Goal: Book appointment/travel/reservation

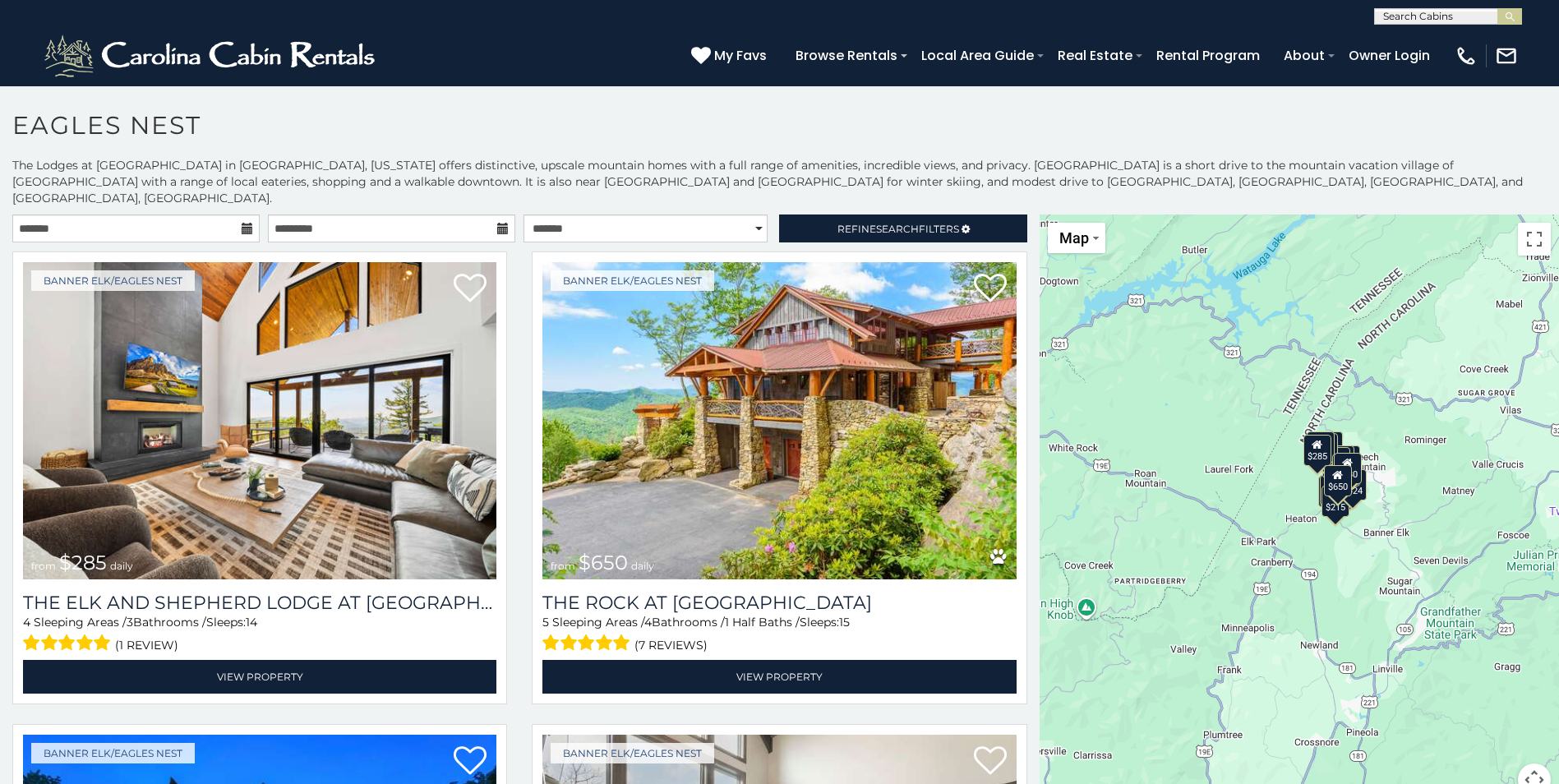
click at [1380, 494] on div "$285 $650 $720 $425 $200 $285 $230 $305 $315 $230 $250 $215 $290 $424 $305 $225…" at bounding box center [1299, 516] width 519 height 601
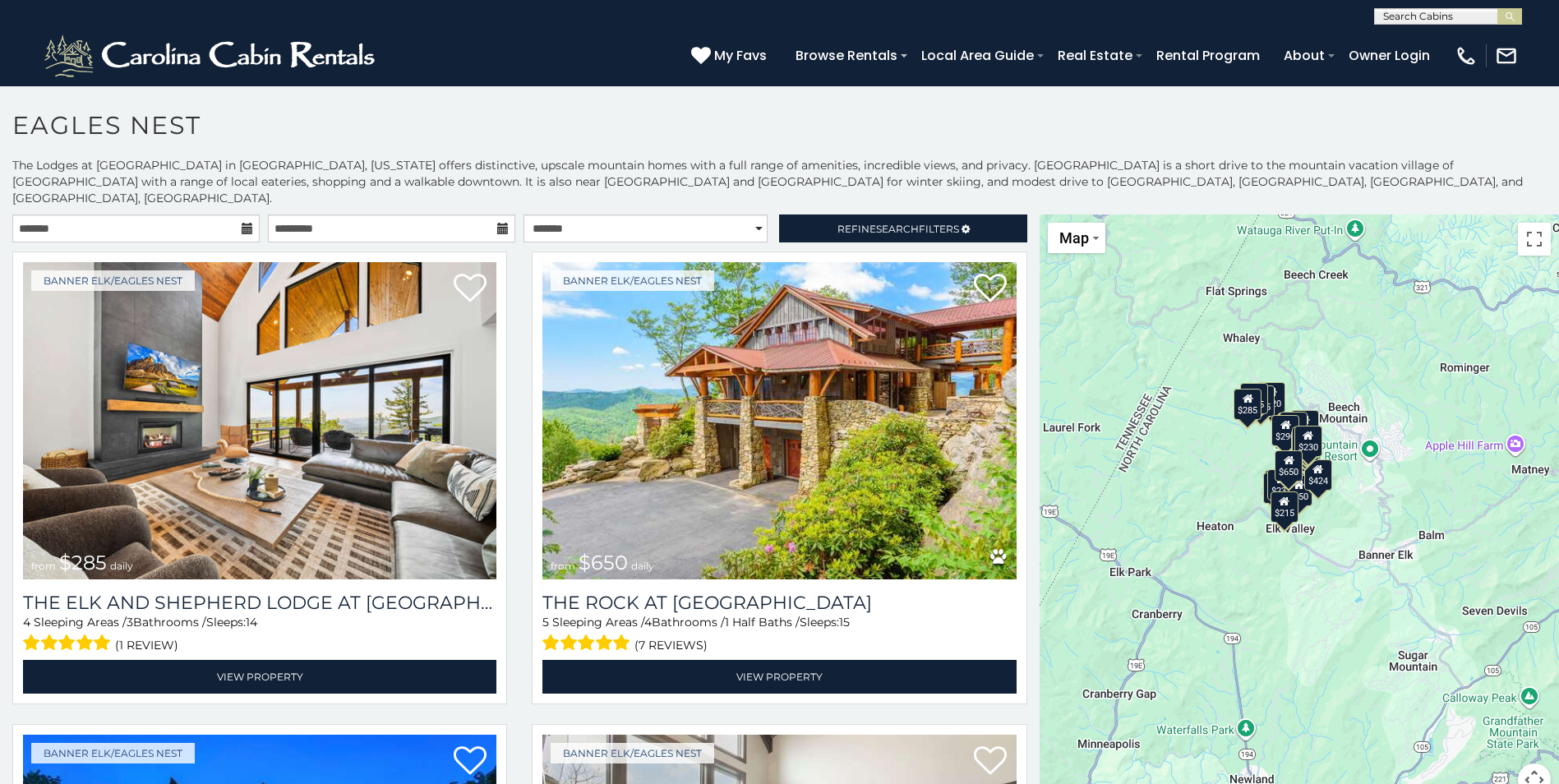
click at [1362, 505] on div "$285 $650 $720 $425 $200 $285 $230 $305 $315 $230 $250 $215 $290 $424 $305 $225…" at bounding box center [1299, 516] width 519 height 601
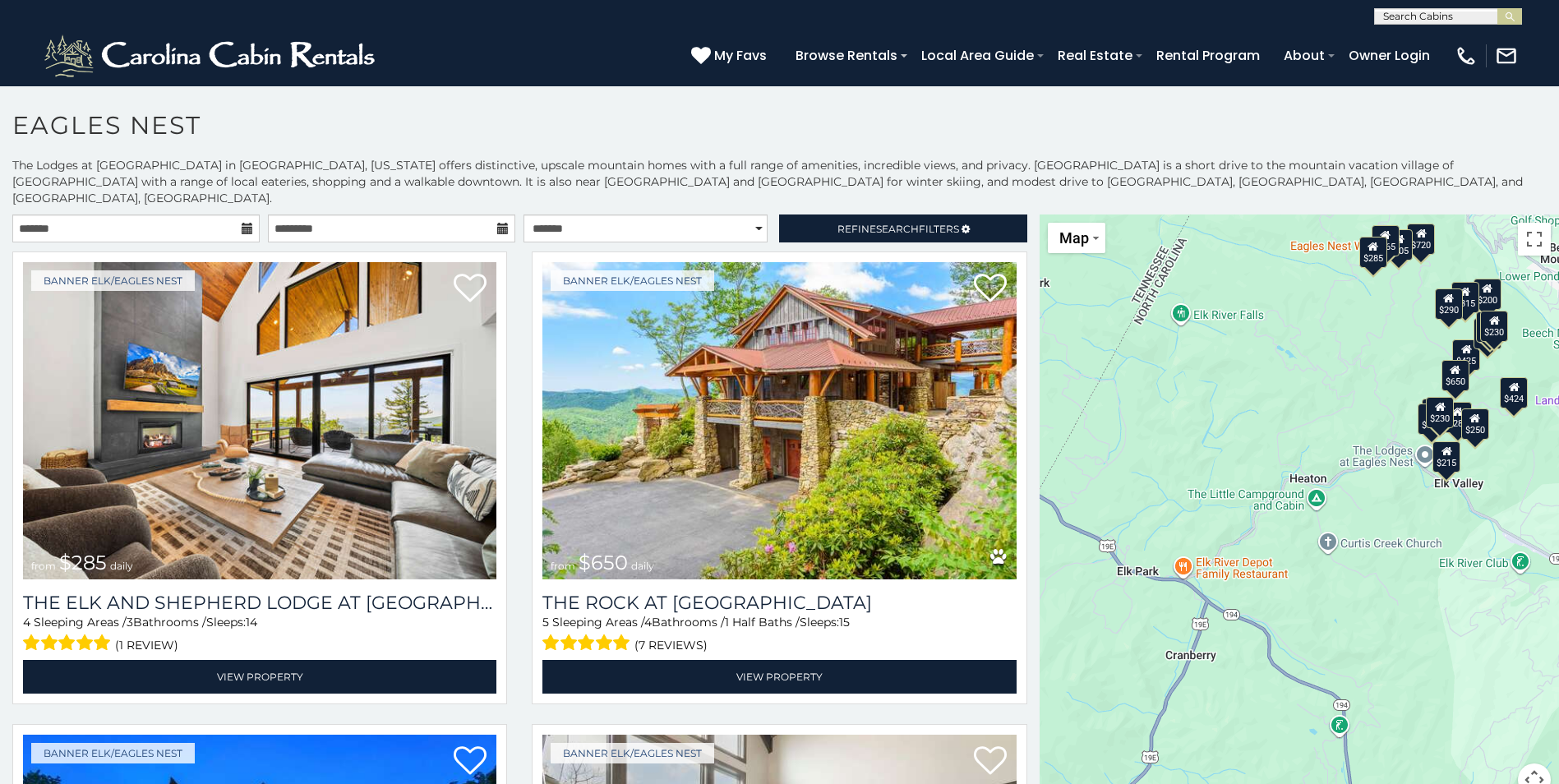
drag, startPoint x: 1207, startPoint y: 601, endPoint x: 1454, endPoint y: 547, distance: 252.8
click at [1454, 547] on div "$285 $650 $720 $425 $200 $285 $230 $305 $315 $230 $250 $215 $290 $424 $305 $225…" at bounding box center [1299, 516] width 519 height 601
click at [1522, 224] on button "Toggle fullscreen view" at bounding box center [1535, 239] width 33 height 33
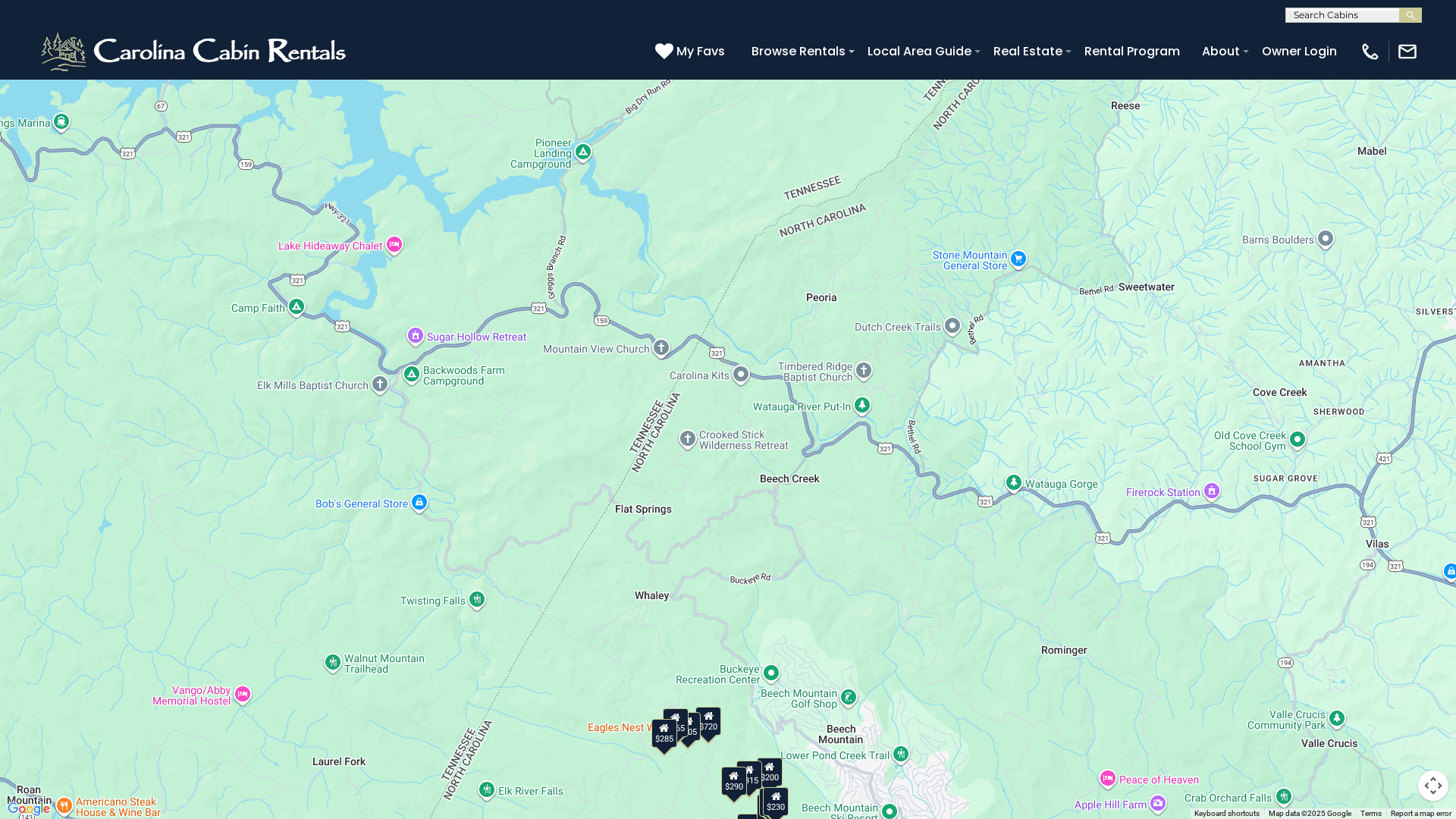
drag, startPoint x: 658, startPoint y: 192, endPoint x: 527, endPoint y: 713, distance: 537.2
click at [527, 713] on div "$285 $650 $720 $425 $200 $285 $230 $305 $315 $230 $250 $215 $290 $424 $305 $225…" at bounding box center [728, 410] width 1456 height 819
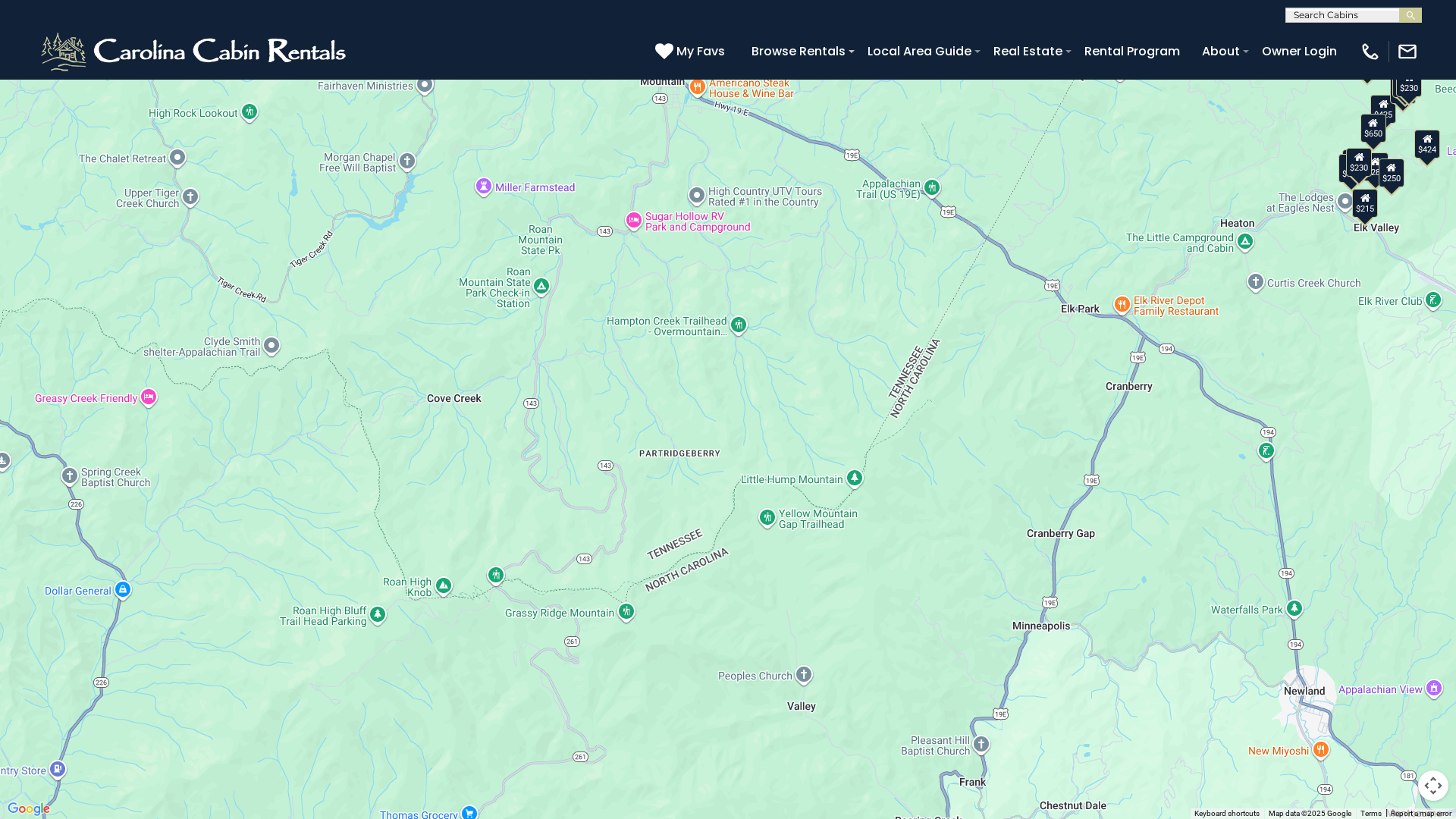
drag, startPoint x: 623, startPoint y: 440, endPoint x: 1067, endPoint y: 202, distance: 503.8
click at [1067, 202] on div "$285 $650 $720 $425 $200 $285 $230 $305 $315 $230 $250 $215 $290 $424 $305 $225…" at bounding box center [728, 410] width 1456 height 819
click at [1436, 723] on button "Map camera controls" at bounding box center [1433, 786] width 31 height 31
click at [1390, 723] on button "Zoom out" at bounding box center [1396, 786] width 31 height 31
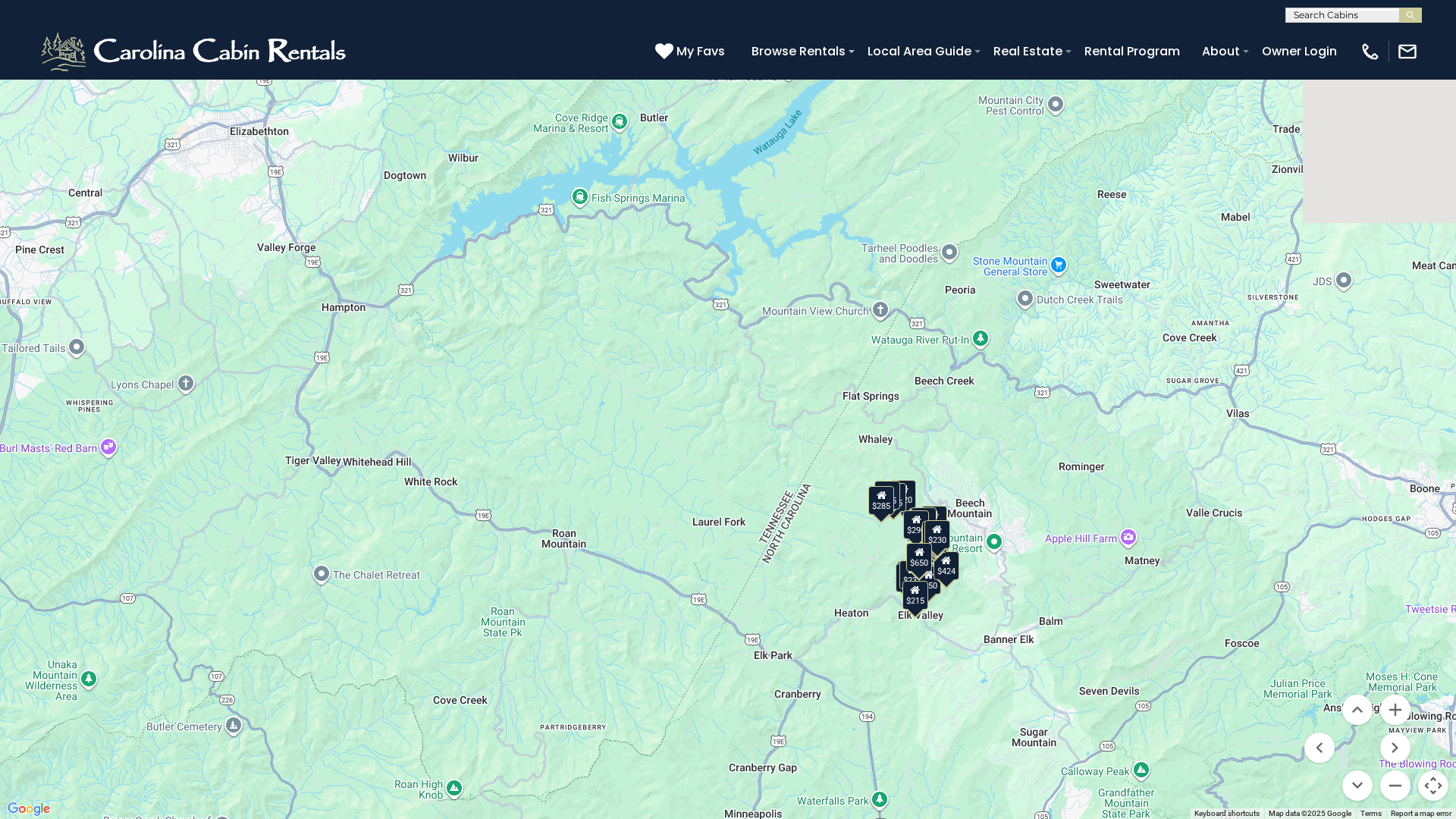
drag, startPoint x: 986, startPoint y: 442, endPoint x: 857, endPoint y: 737, distance: 322.0
click at [857, 723] on div "$285 $650 $720 $425 $200 $285 $230 $305 $315 $230 $250 $215 $290 $424 $305 $225…" at bounding box center [728, 410] width 1456 height 819
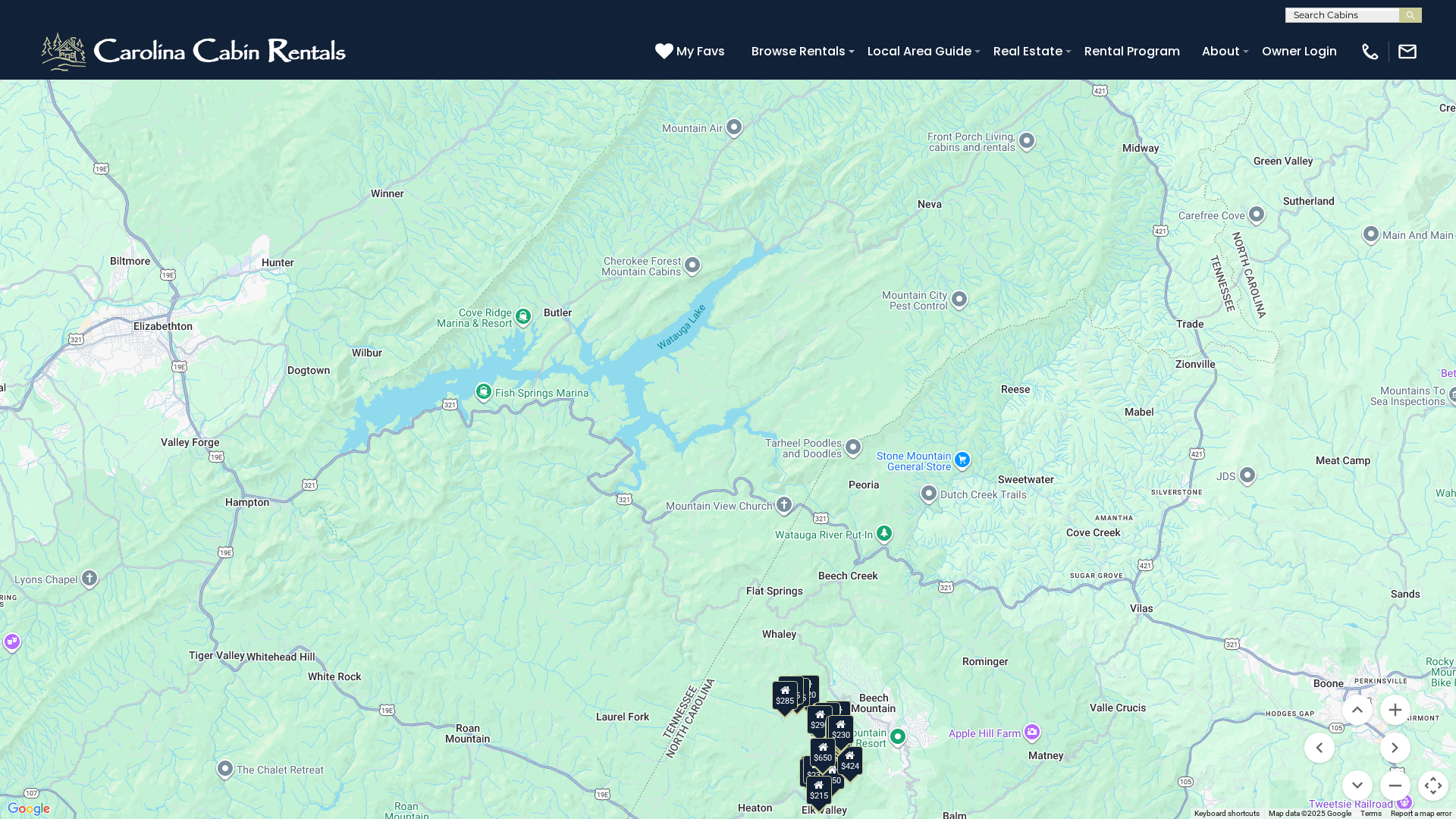
drag, startPoint x: 1086, startPoint y: 396, endPoint x: 990, endPoint y: 591, distance: 217.3
click at [990, 591] on div "$285 $650 $720 $425 $200 $285 $230 $305 $315 $230 $250 $215 $290 $424 $305 $225…" at bounding box center [728, 410] width 1456 height 819
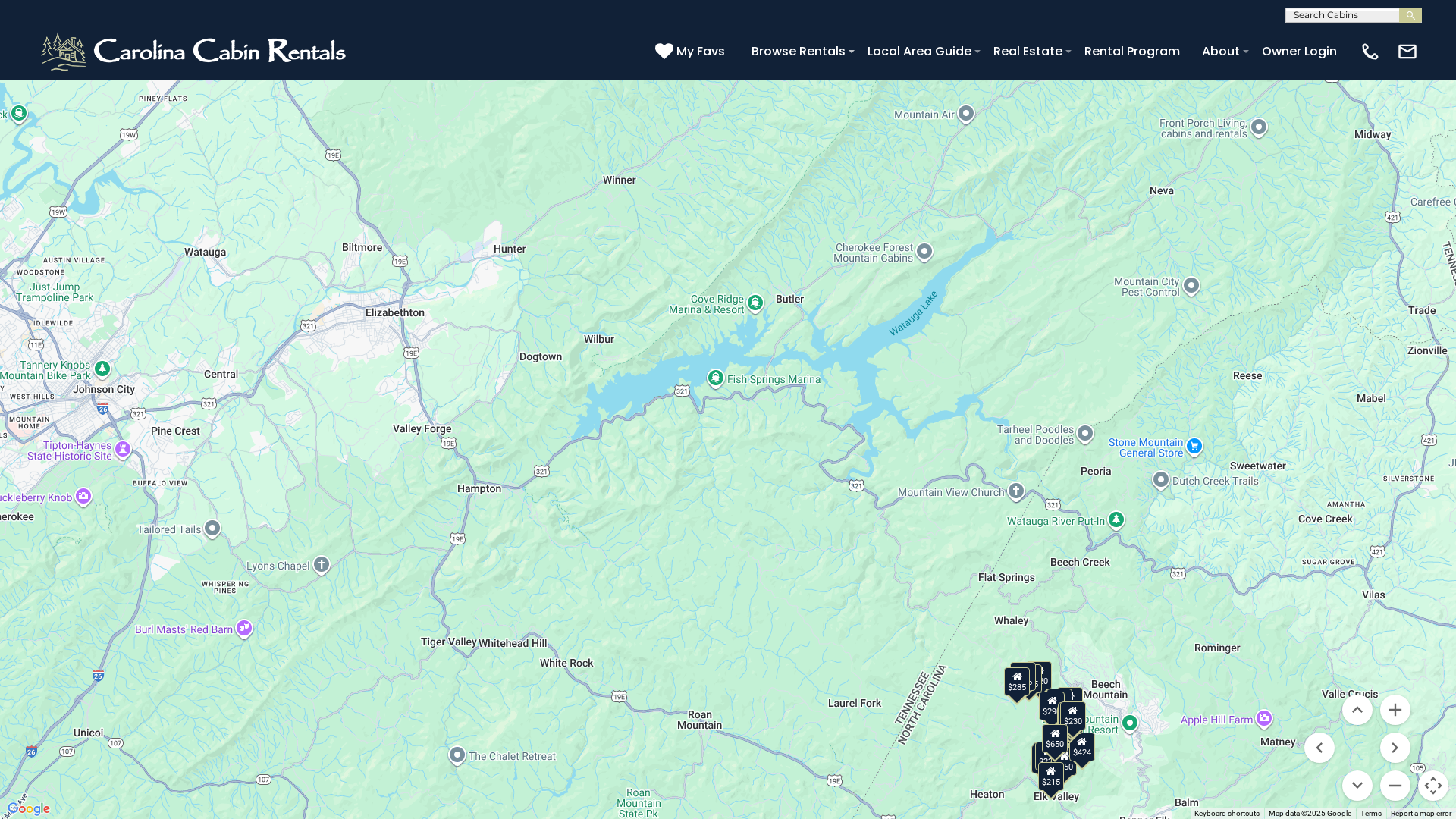
drag, startPoint x: 912, startPoint y: 653, endPoint x: 1148, endPoint y: 642, distance: 236.3
click at [1148, 642] on div "$285 $650 $720 $425 $200 $285 $230 $305 $315 $230 $250 $215 $290 $424 $305 $225…" at bounding box center [728, 410] width 1456 height 819
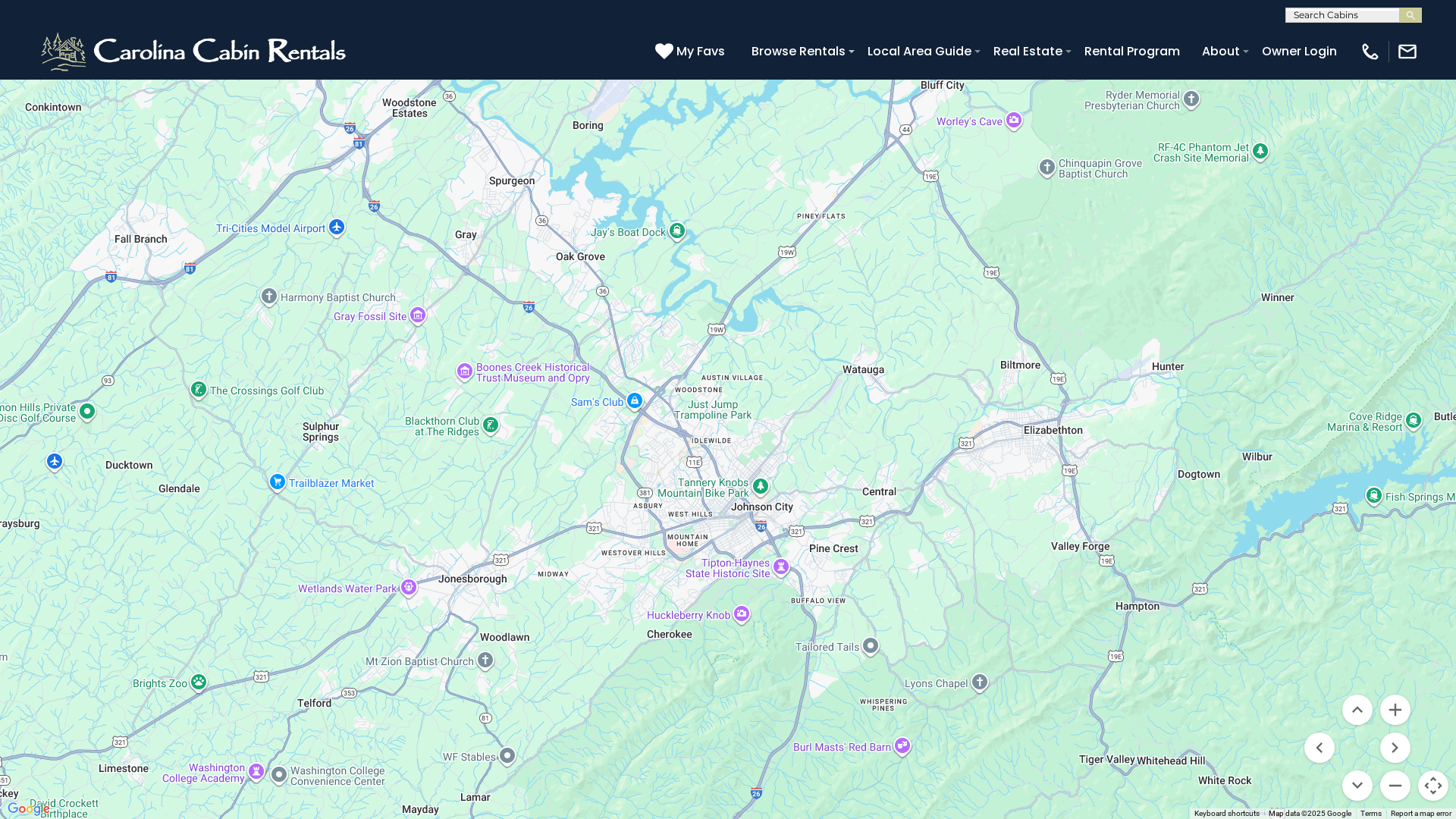
drag, startPoint x: 465, startPoint y: 494, endPoint x: 1145, endPoint y: 589, distance: 686.6
click at [1145, 589] on div "$285 $650 $720 $425 $200 $285 $230 $305 $315 $230 $250 $215 $290 $424 $305 $225…" at bounding box center [728, 410] width 1456 height 819
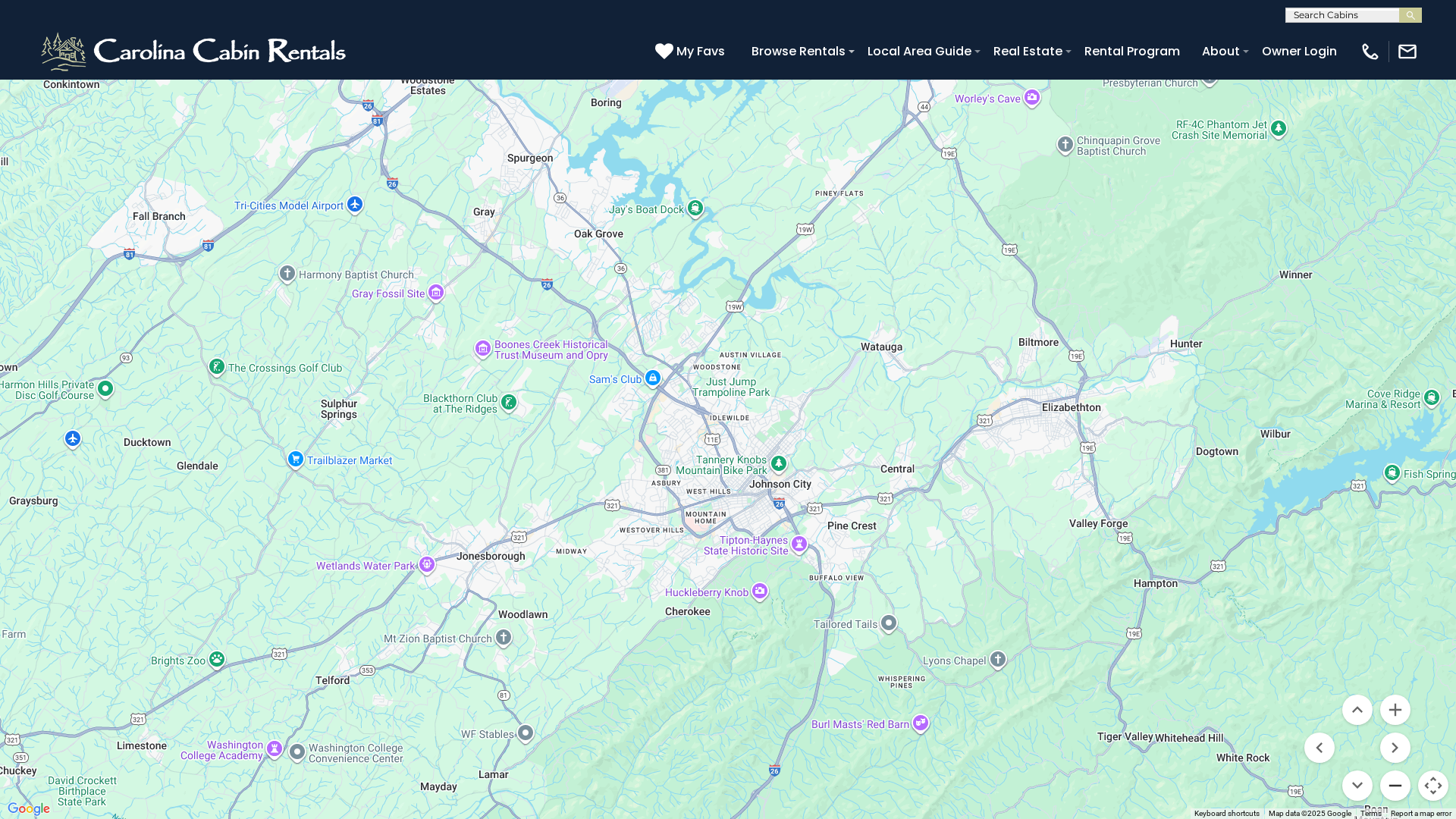
click at [1394, 723] on button "Zoom out" at bounding box center [1396, 786] width 31 height 31
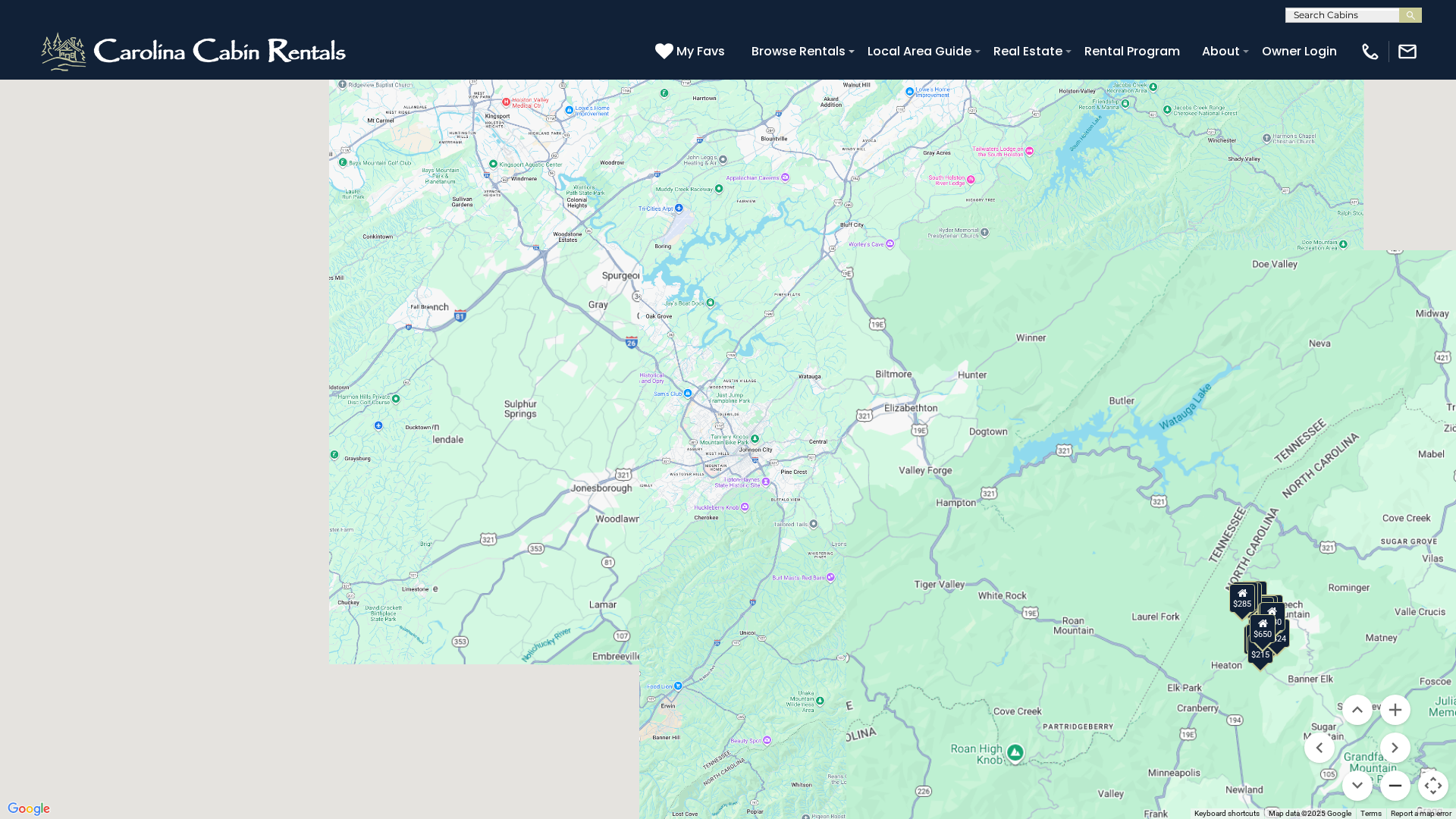
click at [1397, 723] on button "Zoom out" at bounding box center [1396, 786] width 31 height 31
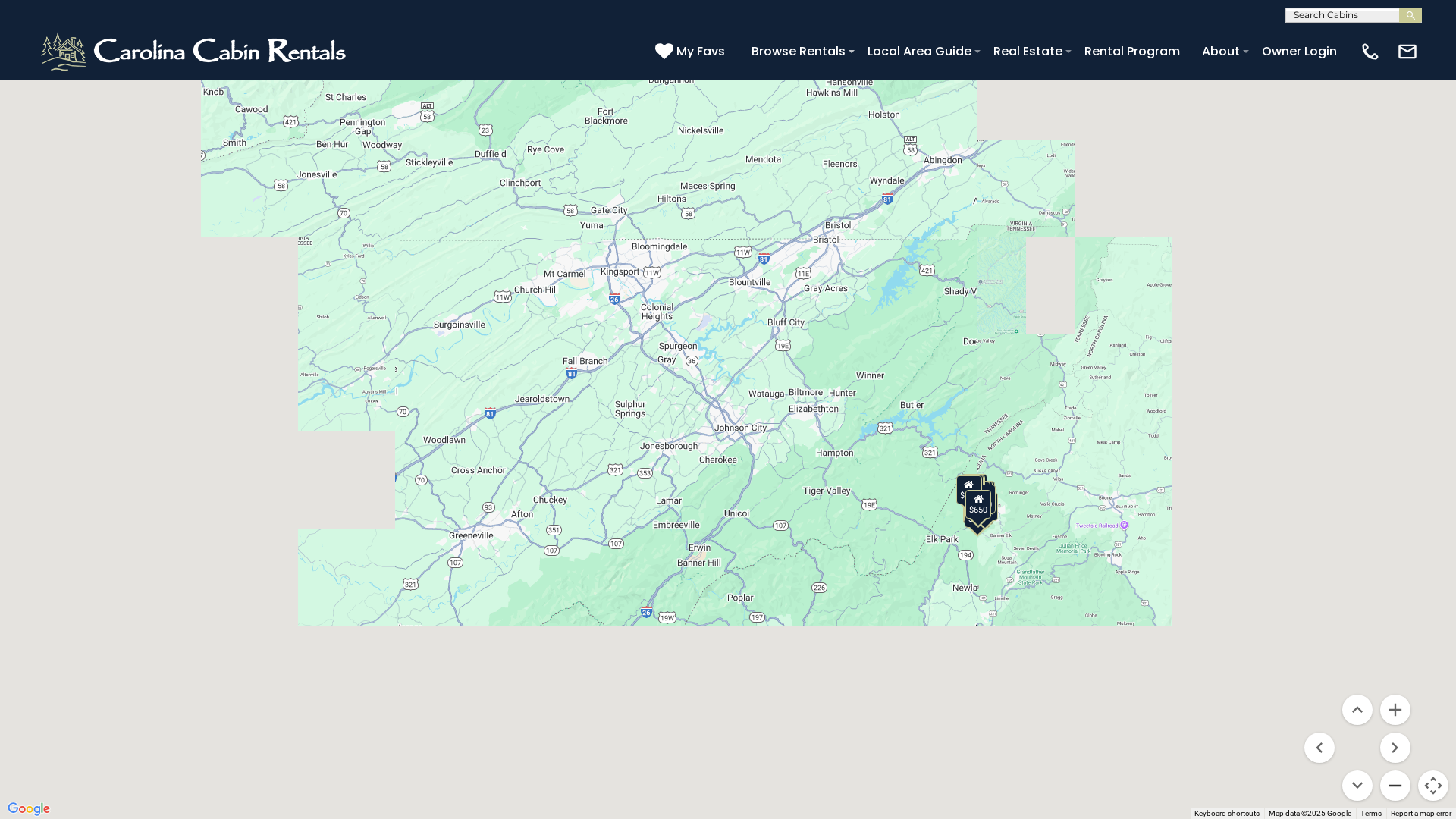
click at [1392, 723] on button "Zoom out" at bounding box center [1396, 786] width 31 height 31
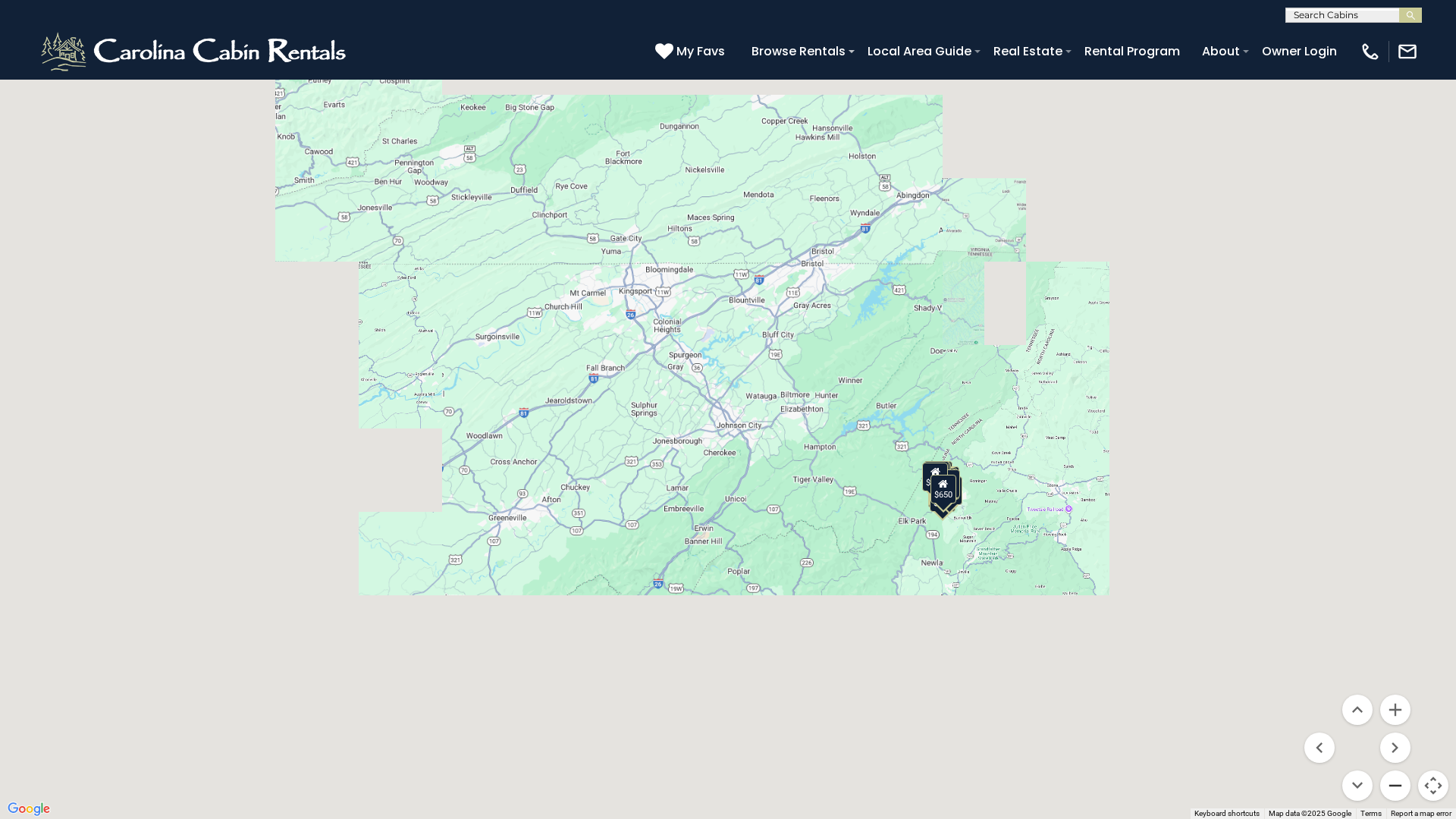
click at [1390, 723] on button "Zoom out" at bounding box center [1396, 786] width 31 height 31
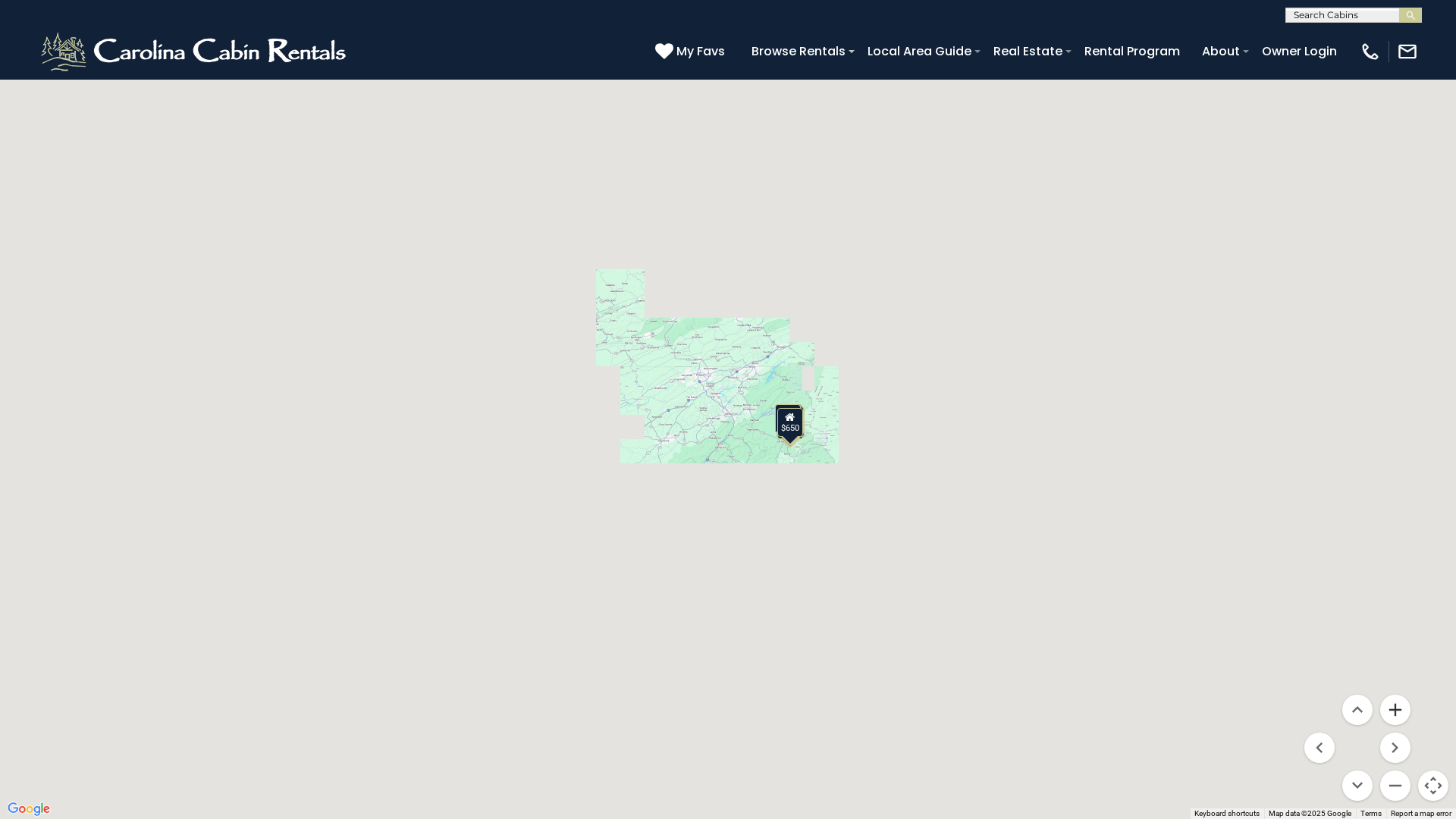
click at [1391, 712] on button "Zoom in" at bounding box center [1396, 710] width 31 height 31
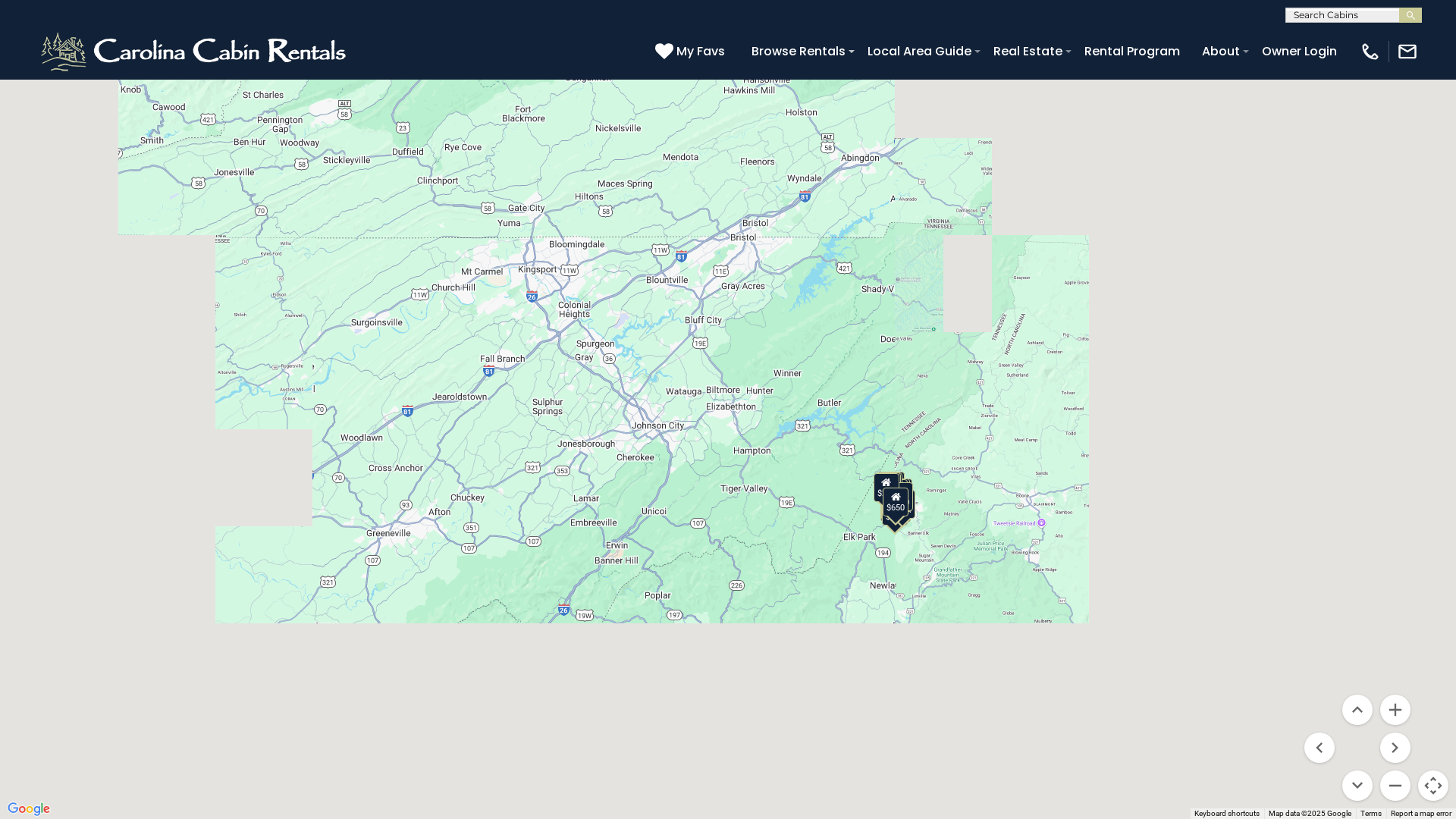
drag, startPoint x: 1139, startPoint y: 606, endPoint x: 1037, endPoint y: 603, distance: 102.0
click at [1037, 603] on div "$285 $650 $720 $425 $200 $285 $230 $305 $315 $230 $250 $215 $290 $424 $305 $225…" at bounding box center [728, 410] width 1456 height 819
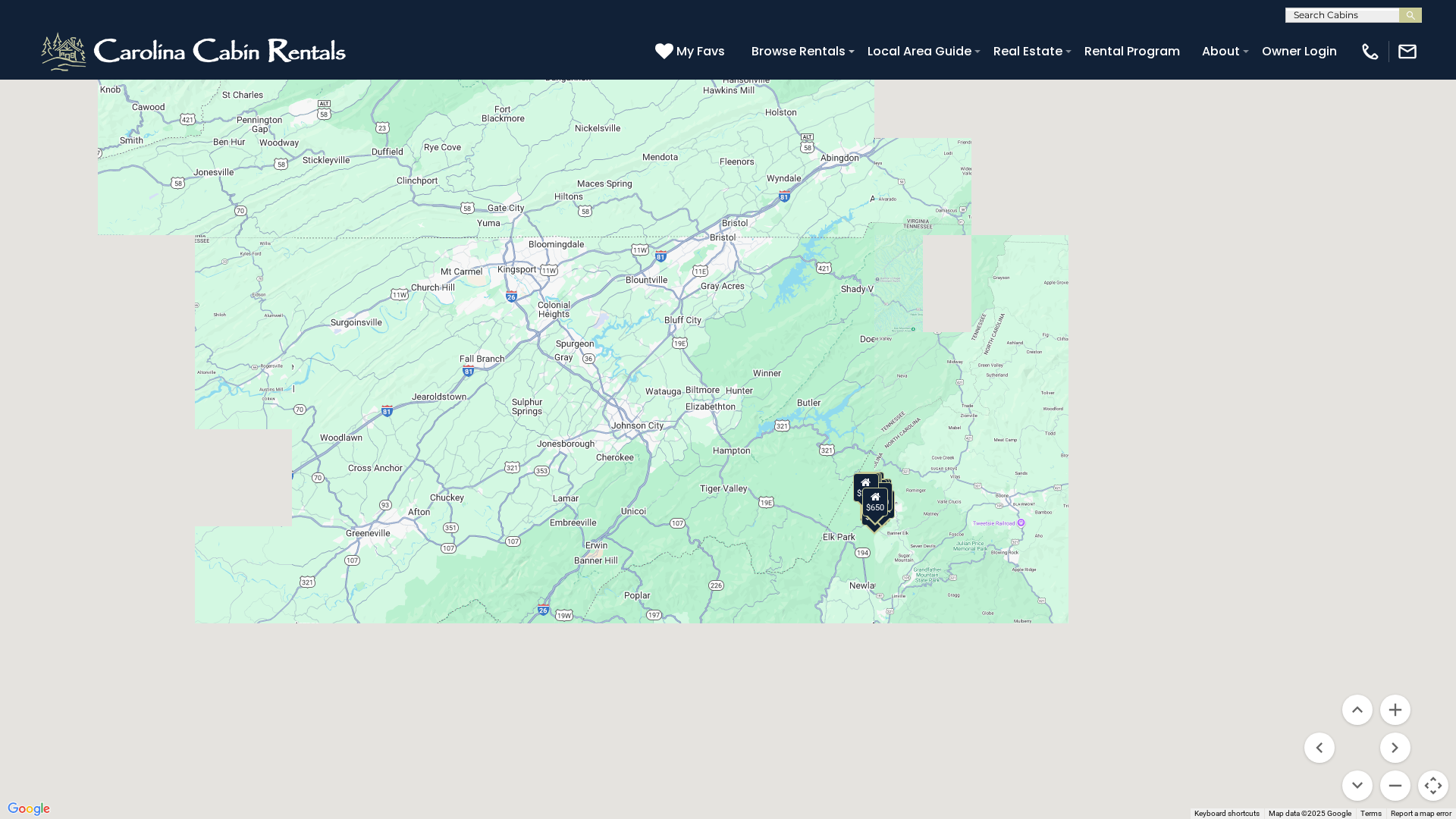
click at [705, 393] on div "$285 $650 $720 $425 $200 $285 $230 $305 $315 $230 $250 $215 $290 $424 $305 $225…" at bounding box center [728, 410] width 1456 height 819
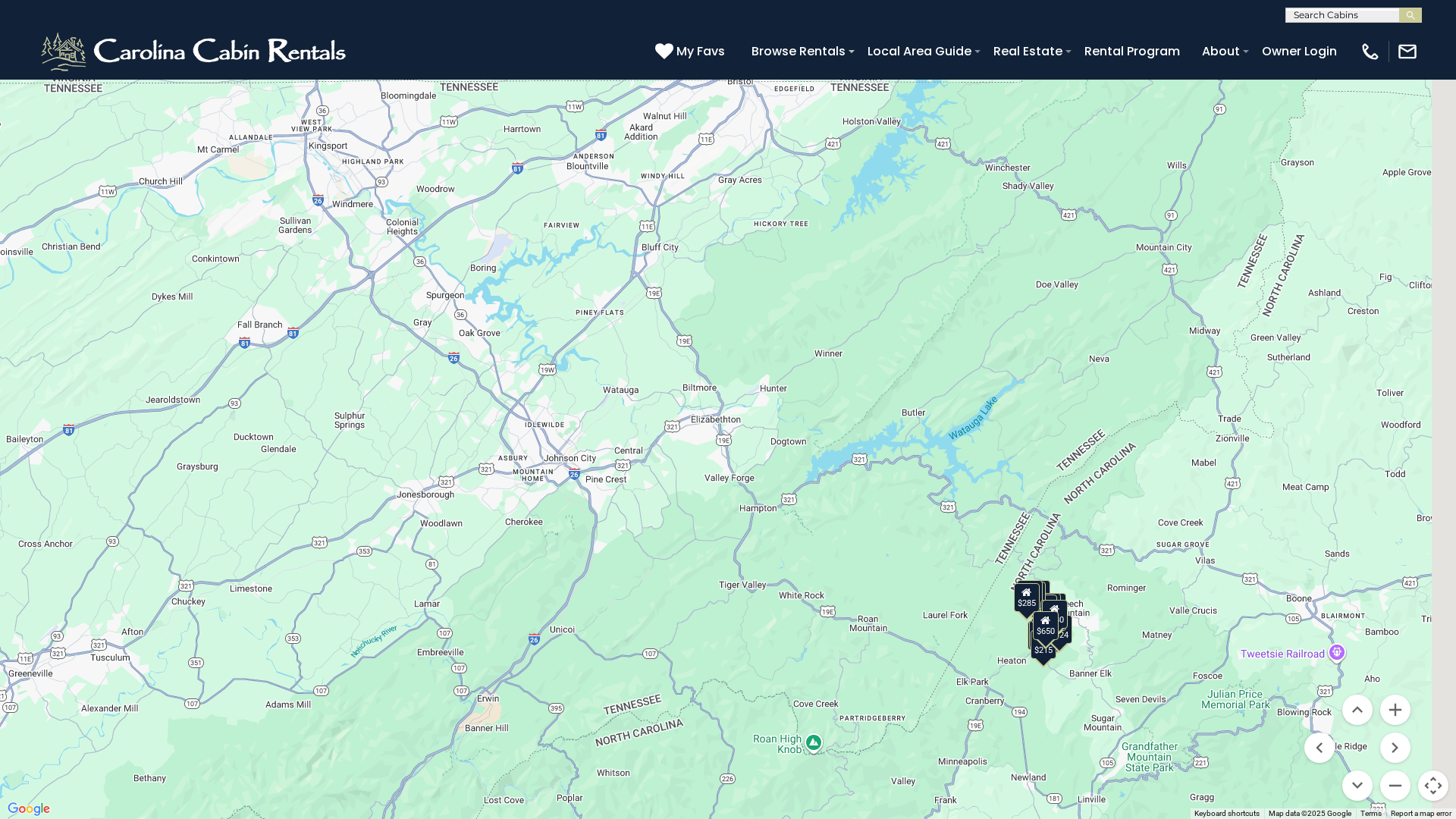
click at [706, 393] on div "$285 $650 $720 $425 $200 $285 $230 $305 $315 $230 $250 $215 $290 $424 $305 $225…" at bounding box center [728, 410] width 1456 height 819
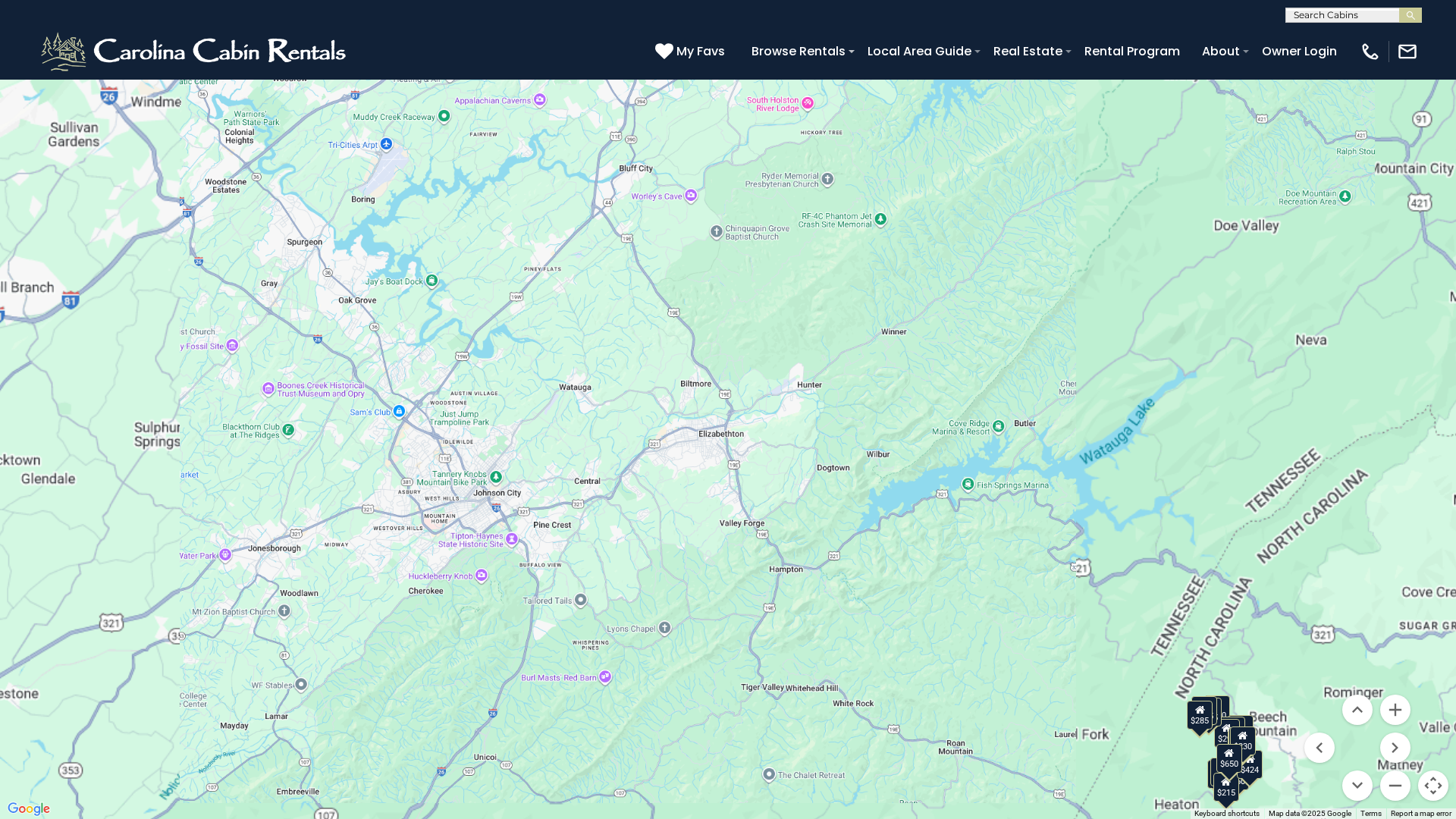
click at [706, 393] on div "$285 $650 $720 $425 $200 $285 $230 $305 $315 $230 $250 $215 $290 $424 $305 $225…" at bounding box center [728, 410] width 1456 height 819
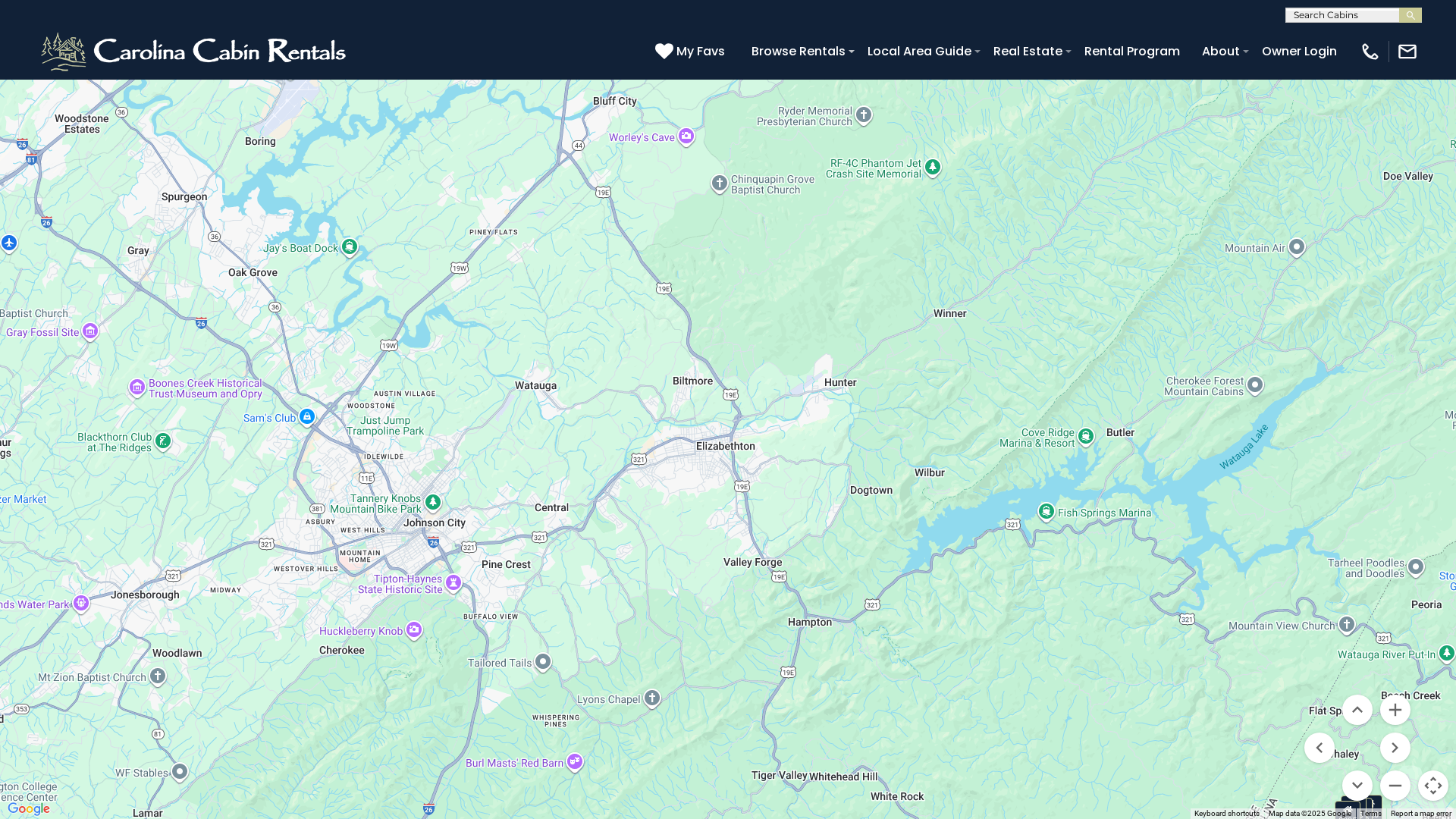
click at [707, 393] on div "$285 $650 $720 $425 $200 $285 $230 $305 $315 $230 $250 $215 $290 $424 $305 $225…" at bounding box center [728, 410] width 1456 height 819
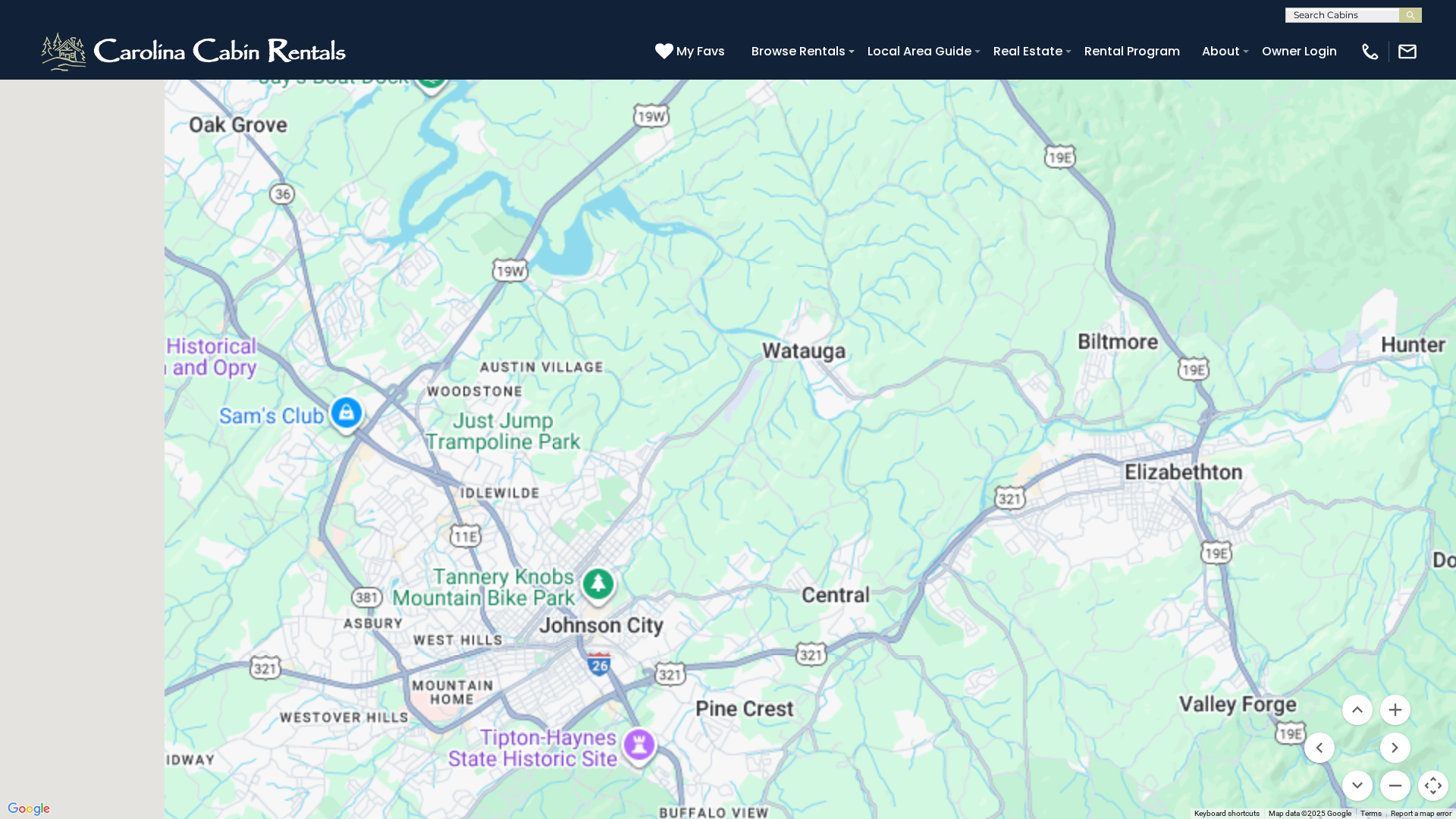
drag, startPoint x: 519, startPoint y: 444, endPoint x: 865, endPoint y: 387, distance: 350.7
click at [865, 387] on div "$285 $650 $720 $425 $200 $285 $230 $305 $315 $230 $250 $215 $290 $424 $305 $225…" at bounding box center [728, 410] width 1456 height 819
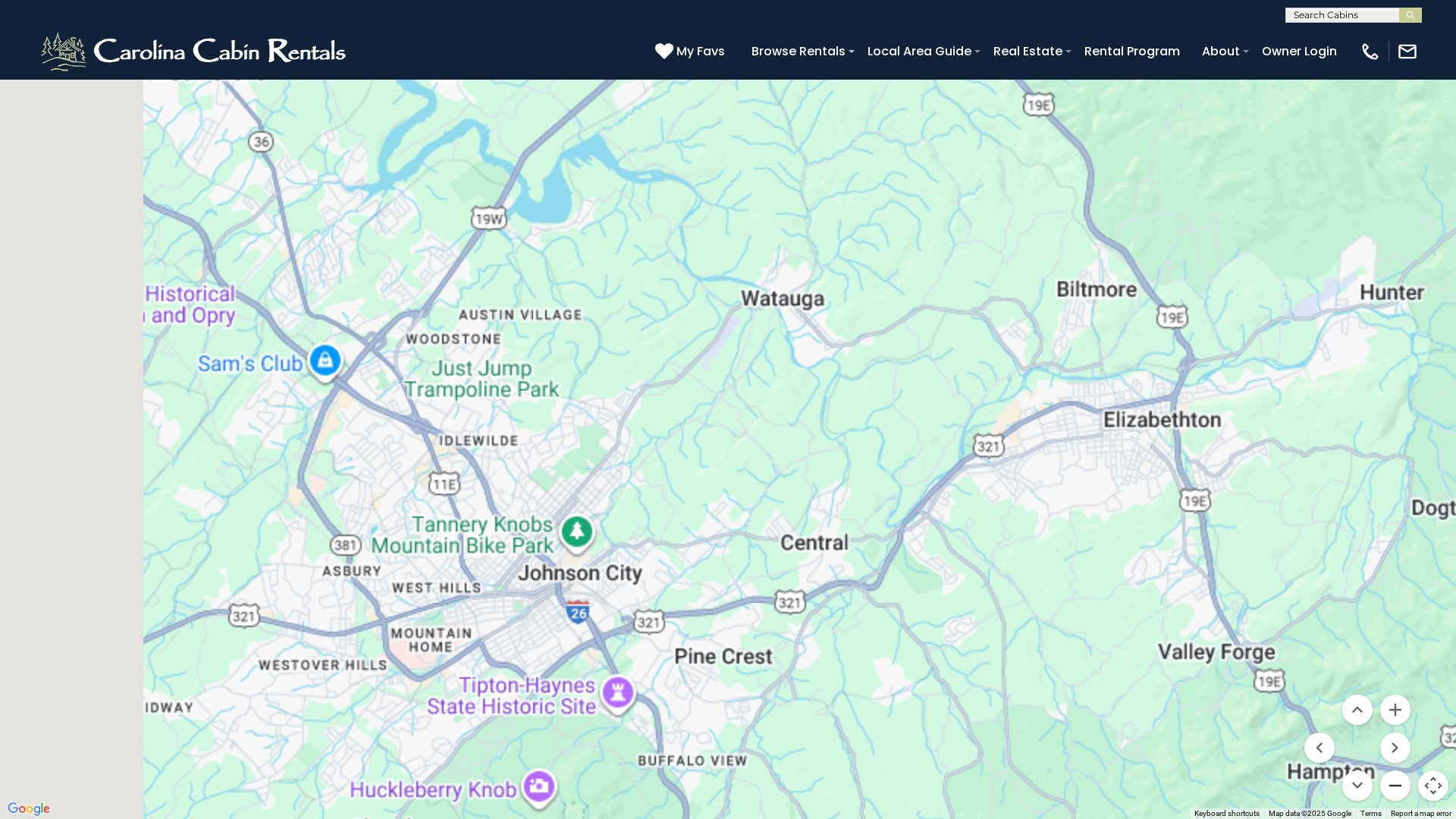
click at [1396, 723] on button "Zoom out" at bounding box center [1396, 786] width 31 height 31
click at [1395, 723] on button "Zoom out" at bounding box center [1396, 786] width 31 height 31
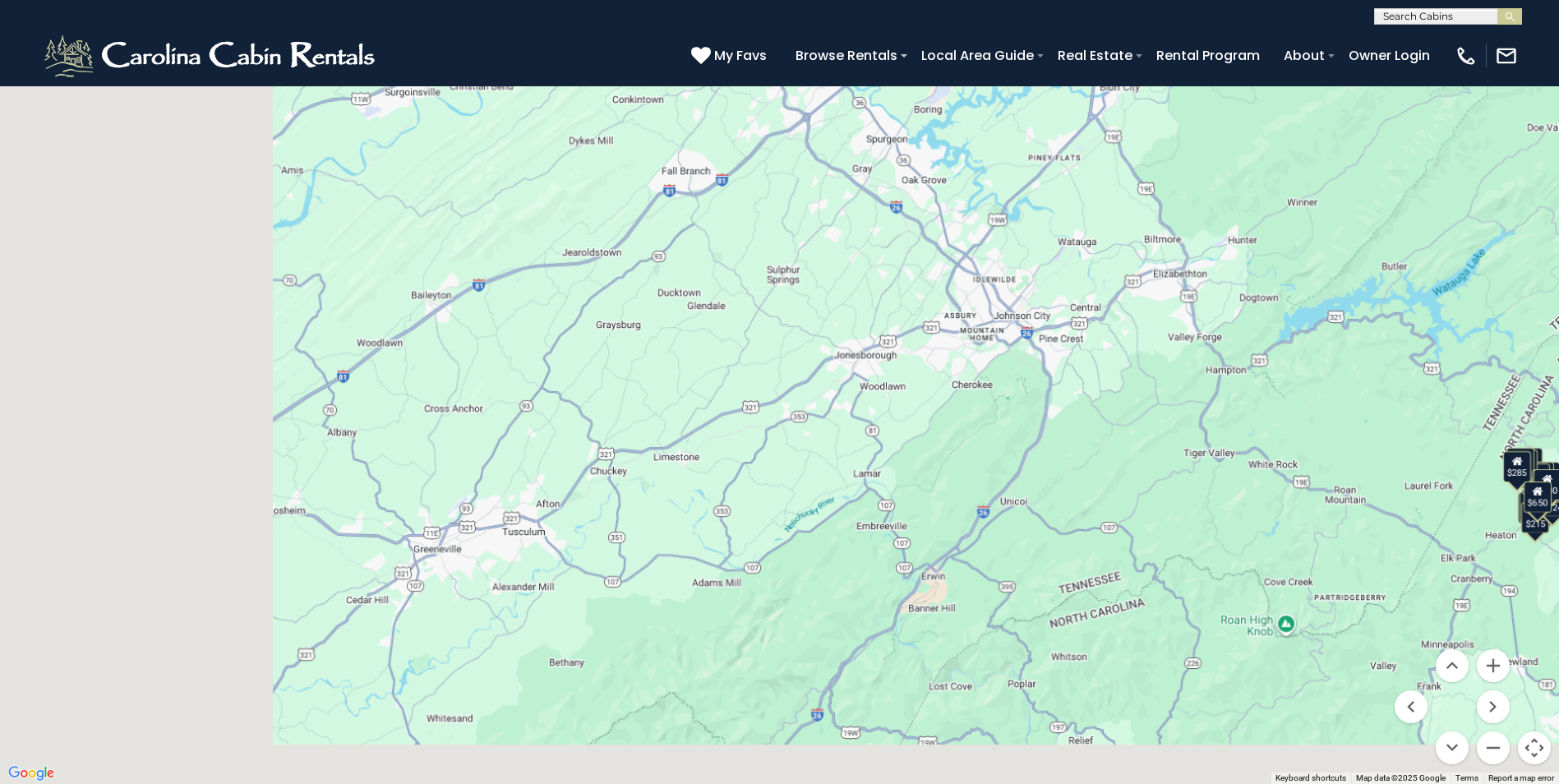
drag, startPoint x: 1243, startPoint y: 615, endPoint x: 1529, endPoint y: 494, distance: 310.5
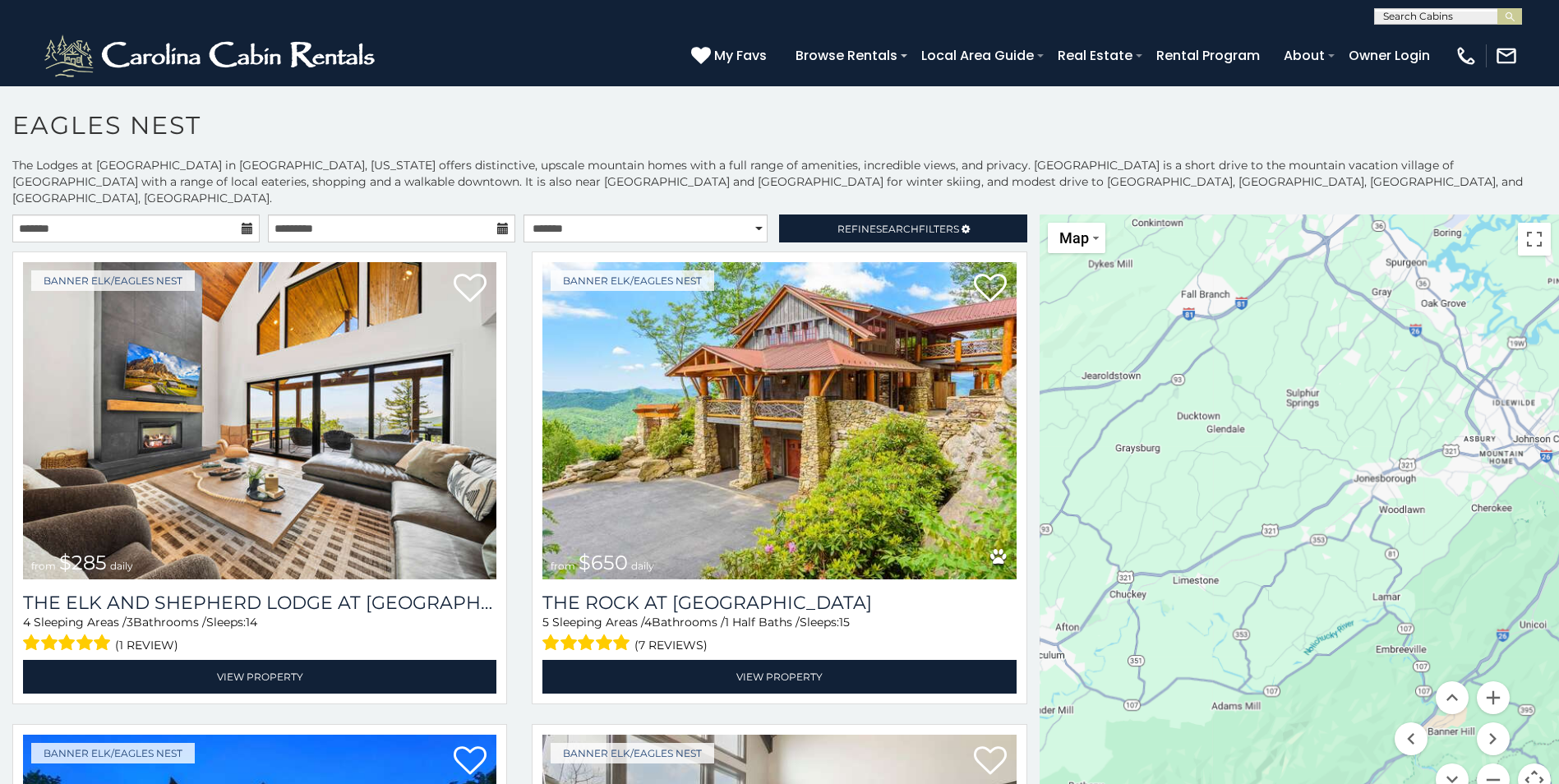
click at [1529, 494] on div "$285 $650 $720 $425 $200 $285 $230 $305 $315 $230 $250 $215 $290 $424 $305 $225…" at bounding box center [1299, 516] width 519 height 601
click at [1078, 230] on span "Map" at bounding box center [1075, 238] width 30 height 18
click at [1086, 280] on li "Map" at bounding box center [1097, 293] width 95 height 26
click at [1087, 255] on li "Satellite" at bounding box center [1097, 267] width 95 height 26
click at [1243, 570] on div "$285 $650 $720 $425 $200 $285 $230 $305 $315 $230 $250 $215 $290 $424 $305 $225…" at bounding box center [1299, 516] width 519 height 601
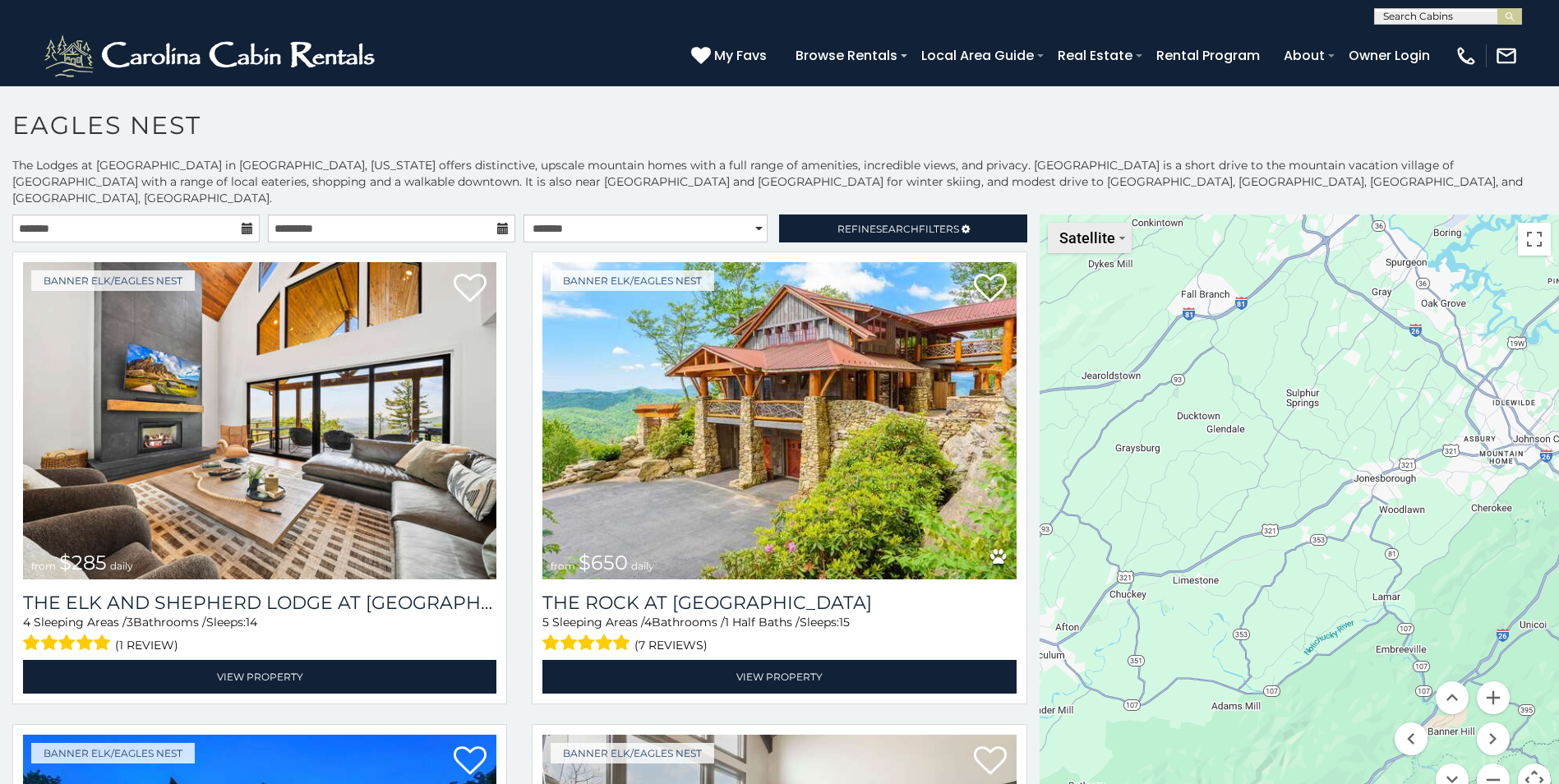
click at [1068, 230] on span "Satellite" at bounding box center [1088, 238] width 56 height 18
click at [1085, 285] on li "Map" at bounding box center [1097, 293] width 95 height 26
click at [1198, 420] on div "$285 $650 $720 $425 $200 $285 $230 $305 $315 $230 $250 $215 $290 $424 $305 $225…" at bounding box center [1299, 516] width 519 height 601
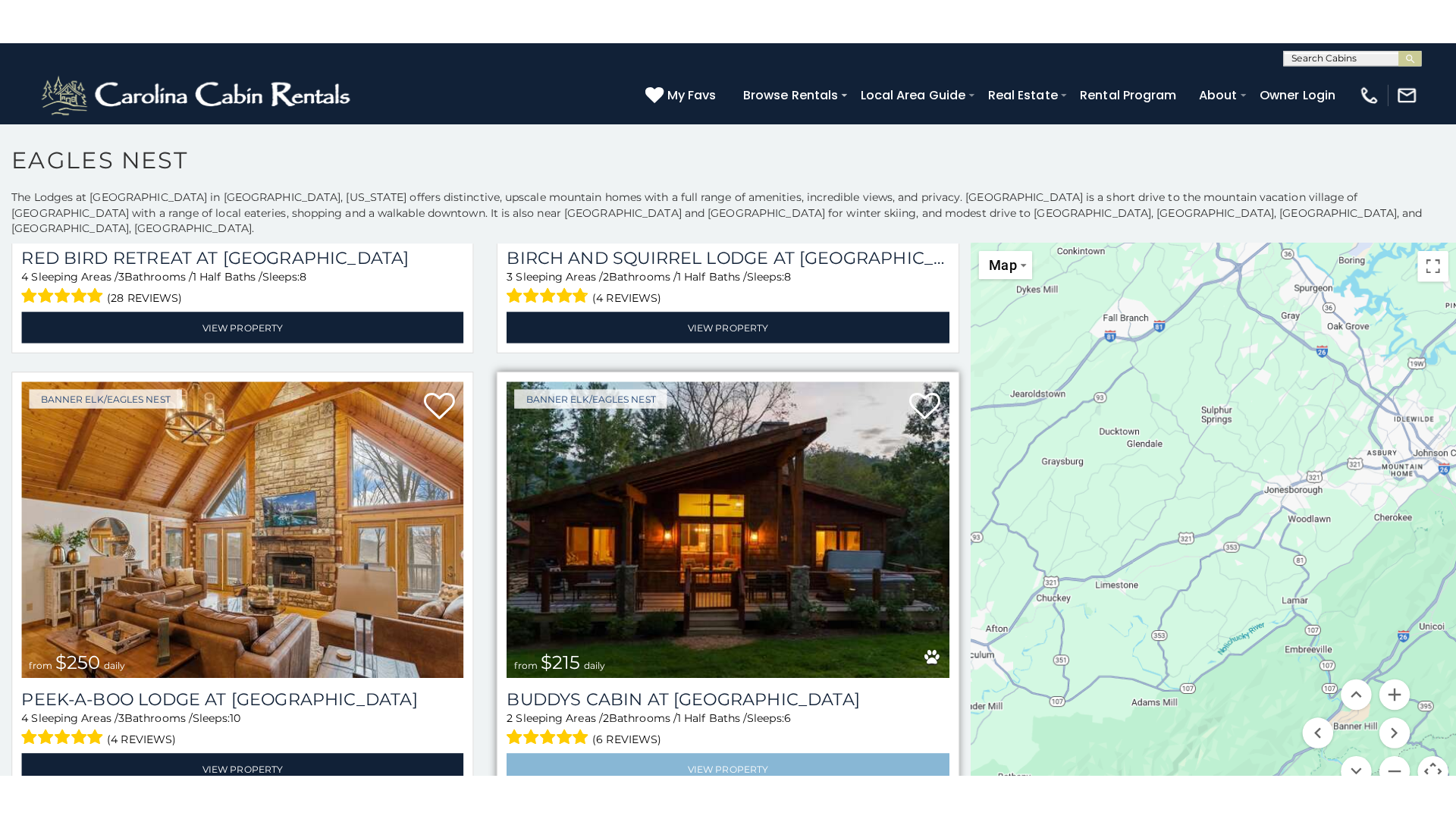
scroll to position [2200, 0]
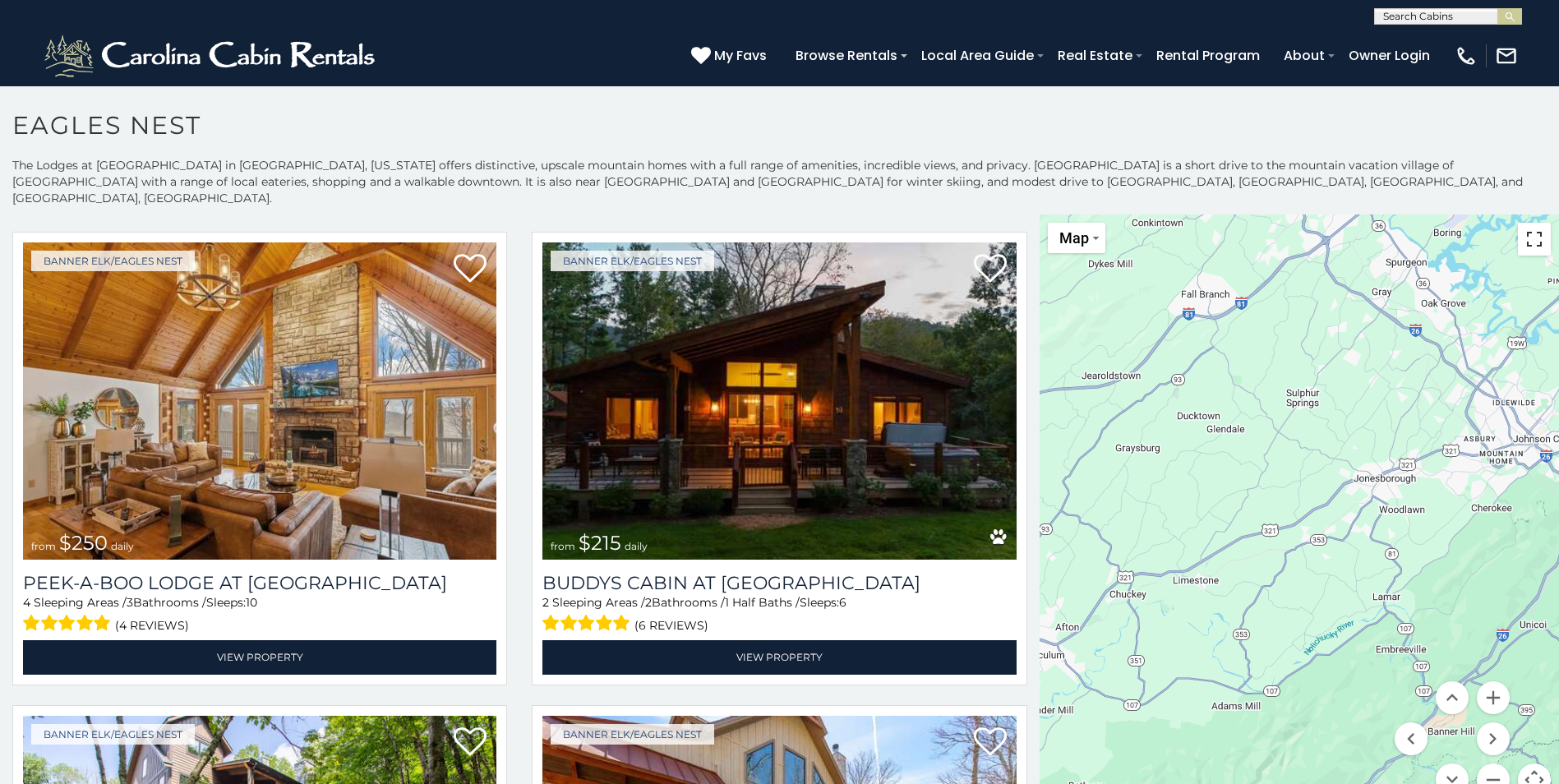
click at [1529, 231] on button "Toggle fullscreen view" at bounding box center [1535, 239] width 33 height 33
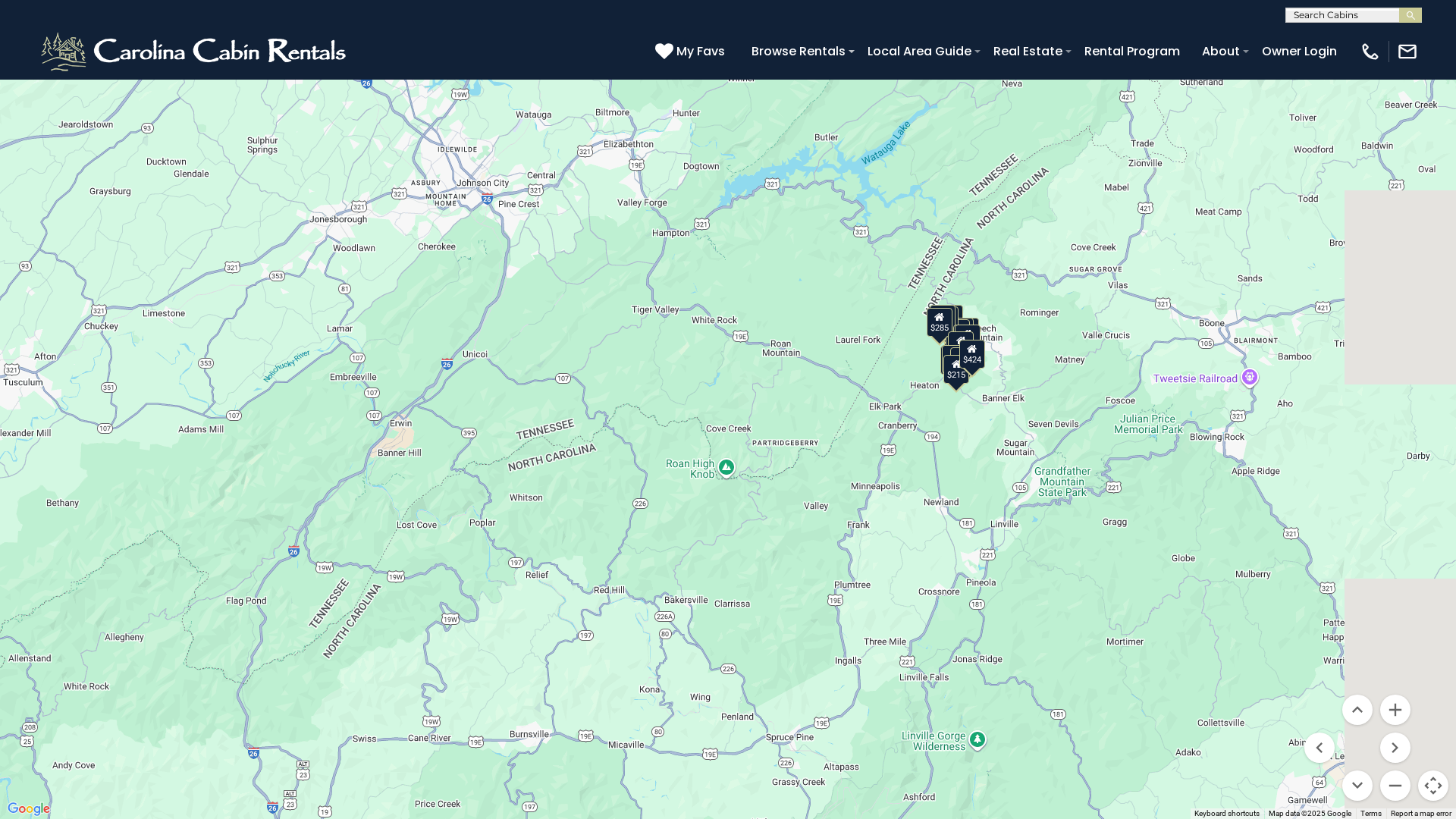
drag, startPoint x: 1284, startPoint y: 606, endPoint x: 876, endPoint y: 498, distance: 422.1
click at [842, 485] on div "$285 $650 $720 $425 $200 $285 $230 $305 $315 $230 $250 $215 $290 $424 $305 $225…" at bounding box center [728, 410] width 1456 height 819
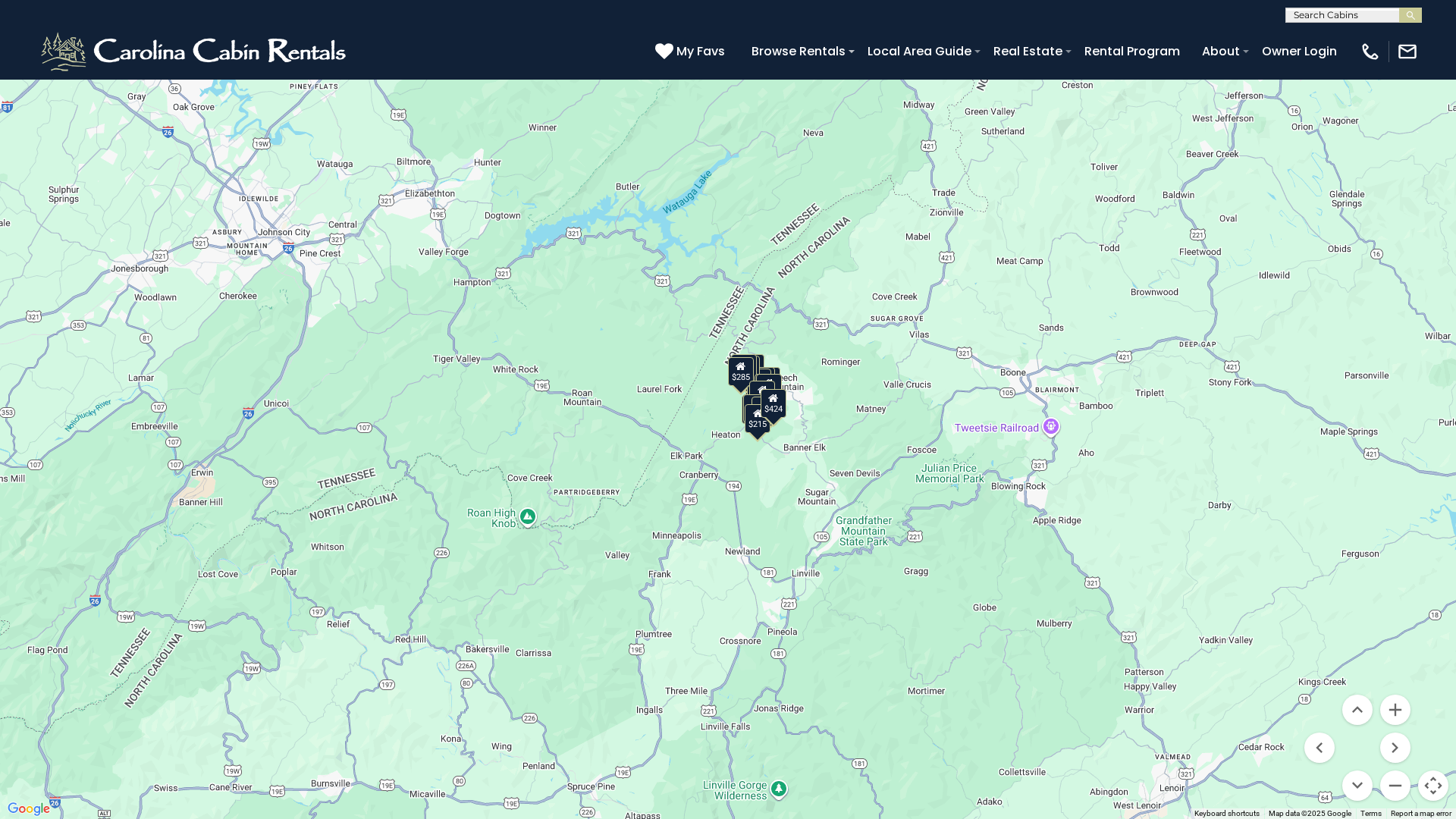
drag, startPoint x: 1060, startPoint y: 583, endPoint x: 863, endPoint y: 629, distance: 202.3
click at [863, 629] on div "$285 $650 $720 $425 $200 $285 $230 $305 $315 $230 $250 $215 $290 $424 $305 $225…" at bounding box center [728, 410] width 1456 height 819
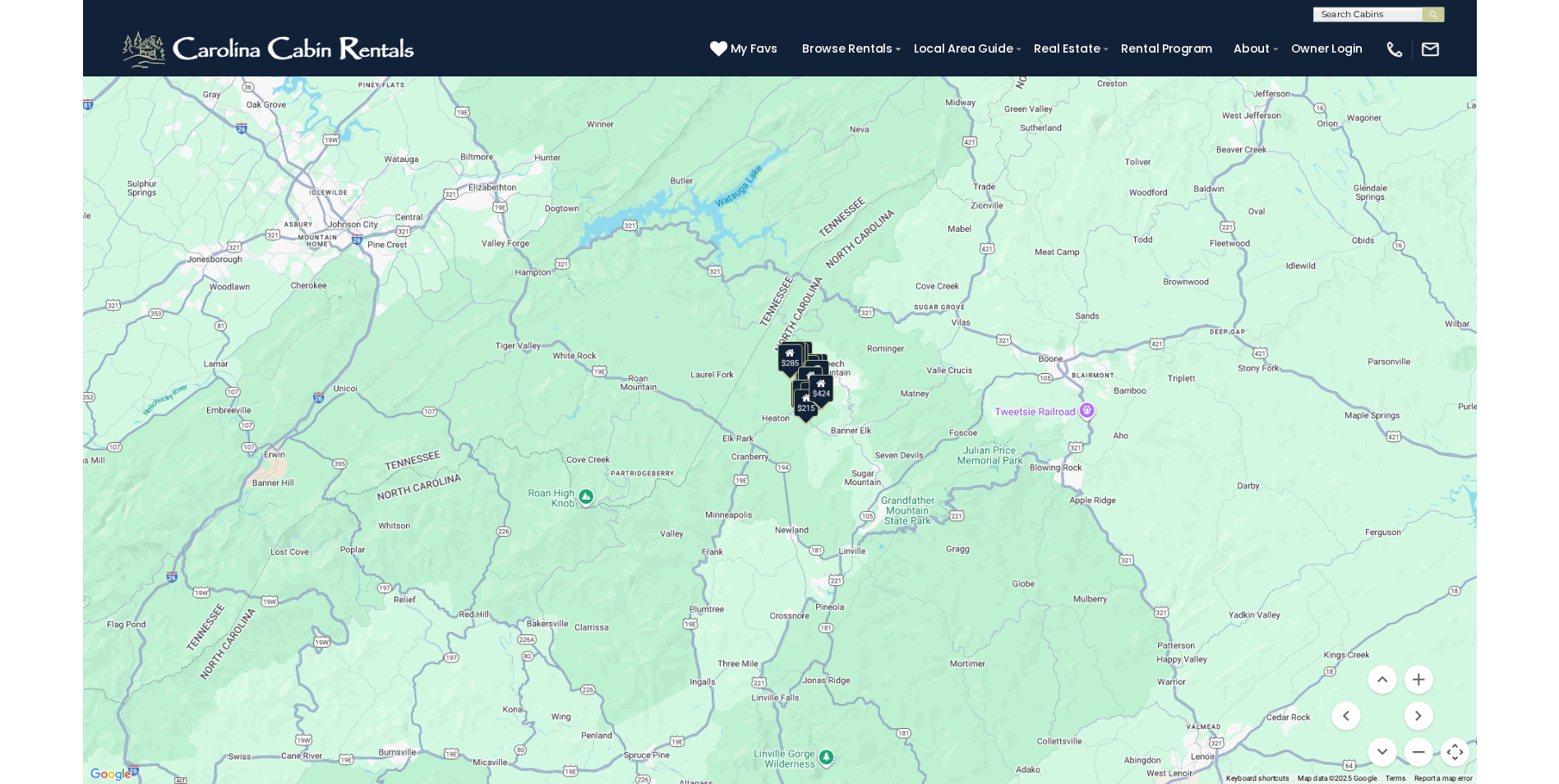
scroll to position [2383, 0]
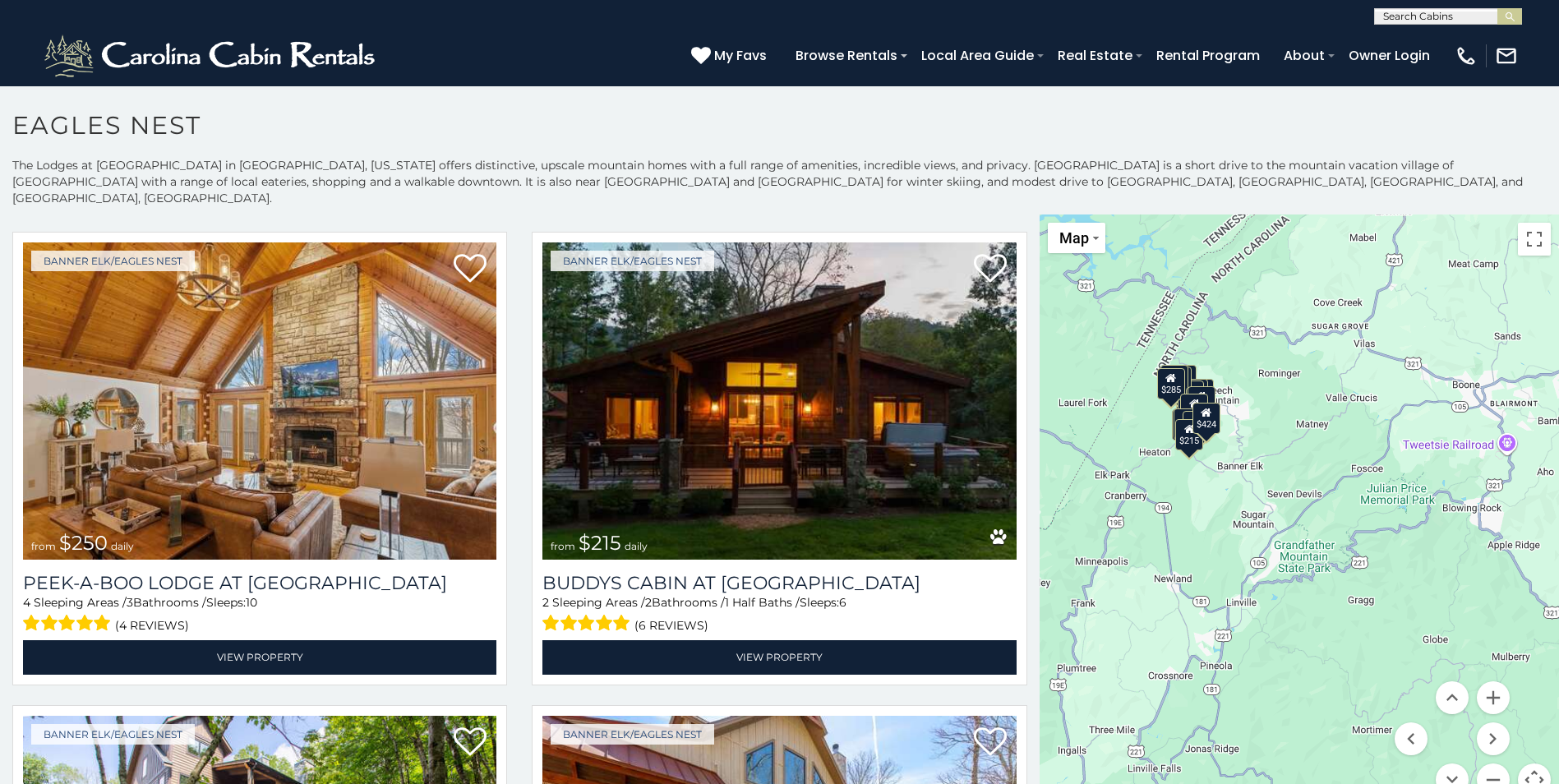
drag, startPoint x: 1271, startPoint y: 615, endPoint x: 1130, endPoint y: 517, distance: 171.7
click at [1130, 517] on div "$285 $650 $720 $425 $200 $285 $230 $305 $315 $230 $250 $215 $290 $424 $305 $225…" at bounding box center [1299, 516] width 519 height 601
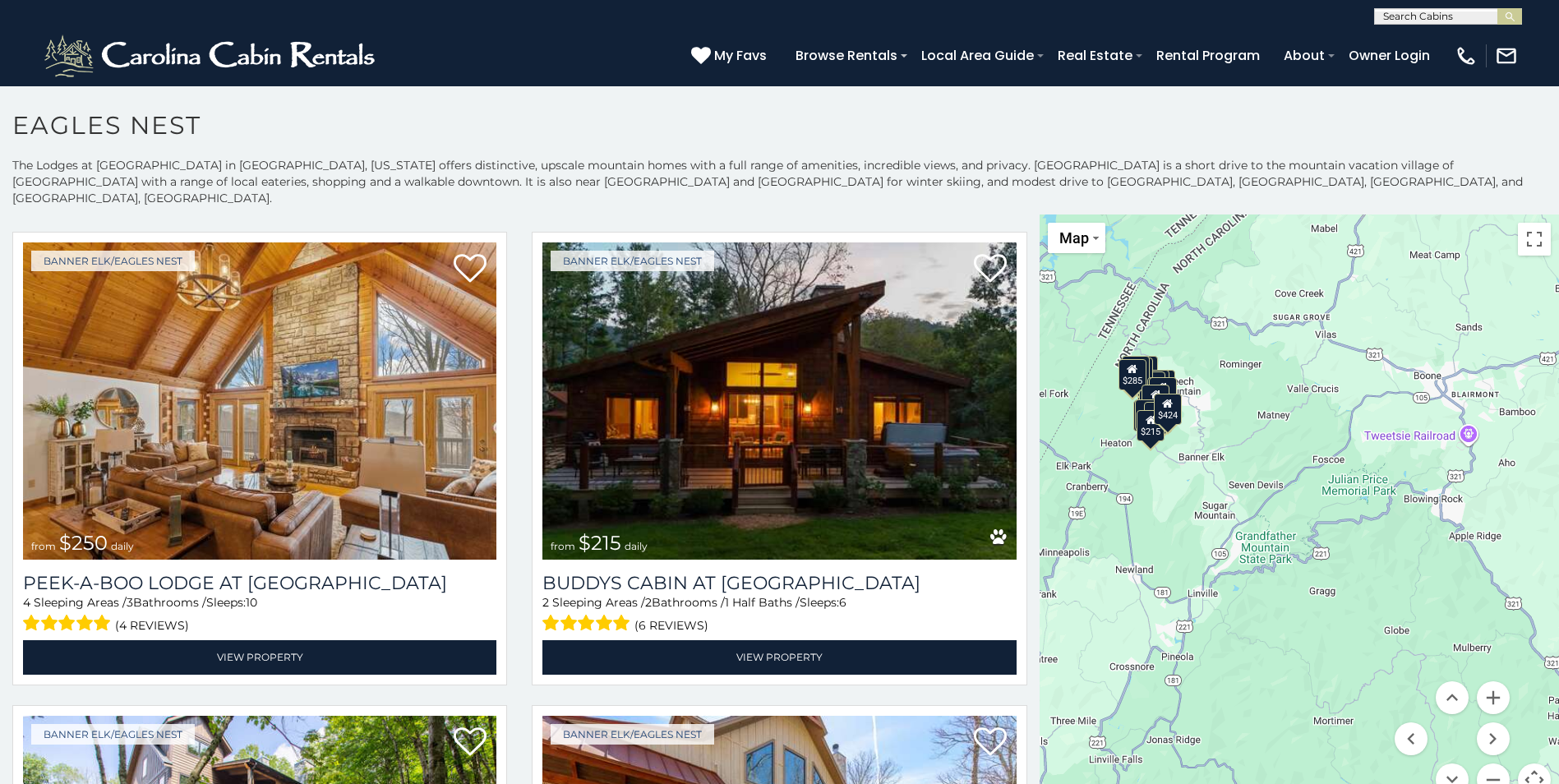
drag, startPoint x: 1279, startPoint y: 648, endPoint x: 1243, endPoint y: 643, distance: 36.3
click at [1243, 643] on div "$285 $650 $720 $425 $200 $285 $230 $305 $315 $230 $250 $215 $290 $424 $305 $225…" at bounding box center [1299, 516] width 519 height 601
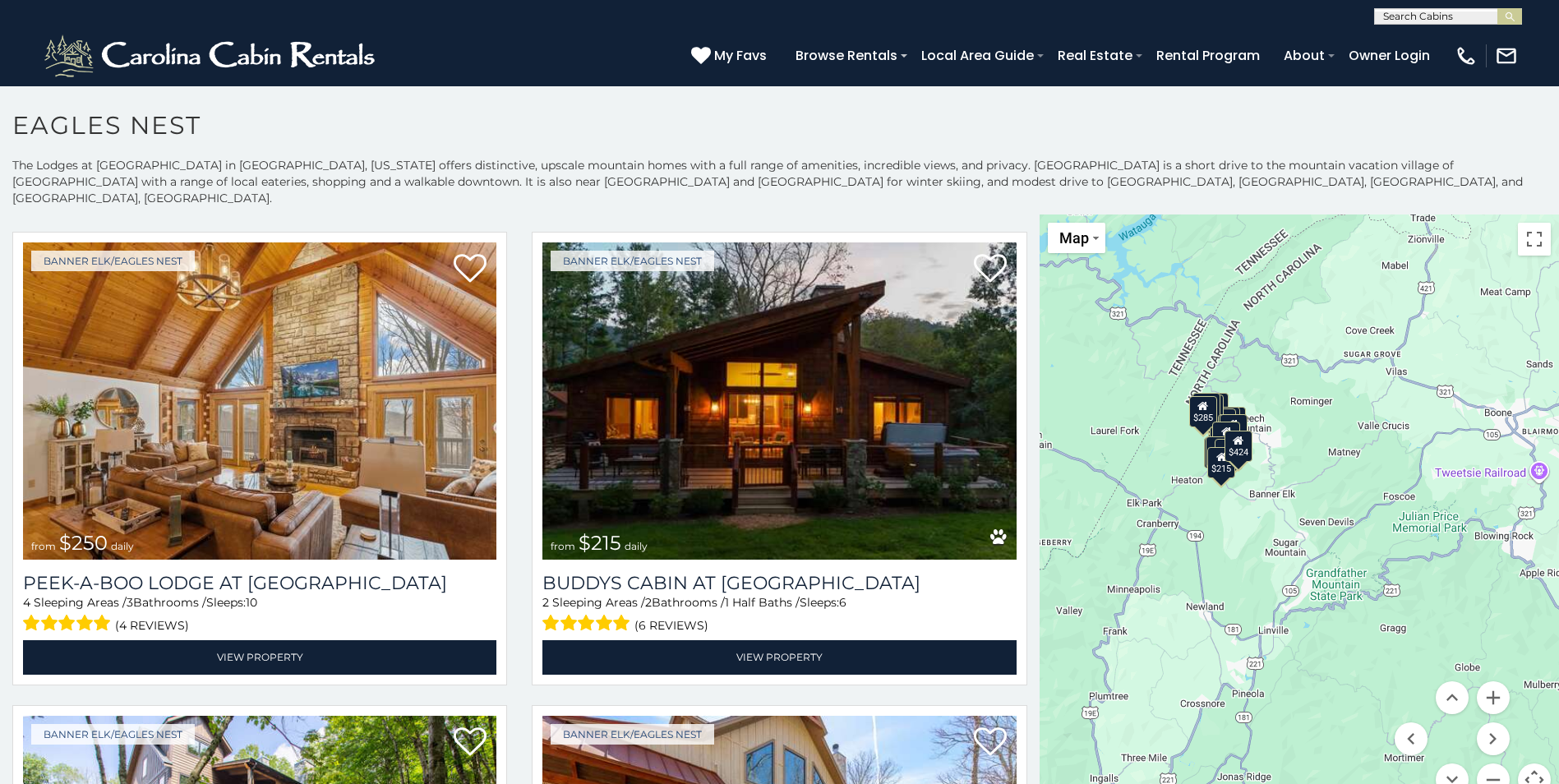
drag, startPoint x: 1488, startPoint y: 537, endPoint x: 1557, endPoint y: 571, distance: 76.9
click at [1557, 571] on div "The Lodges at [GEOGRAPHIC_DATA] in [GEOGRAPHIC_DATA], [US_STATE] offers distinc…" at bounding box center [780, 475] width 1559 height 636
click at [1282, 429] on div "$285 $650 $720 $425 $200 $285 $230 $305 $315 $230 $250 $215 $290 $424 $305 $225…" at bounding box center [1299, 516] width 519 height 601
click at [1281, 429] on div "$285 $650 $720 $425 $200 $285 $230 $305 $315 $230 $250 $215 $290 $424 $305 $225…" at bounding box center [1299, 516] width 519 height 601
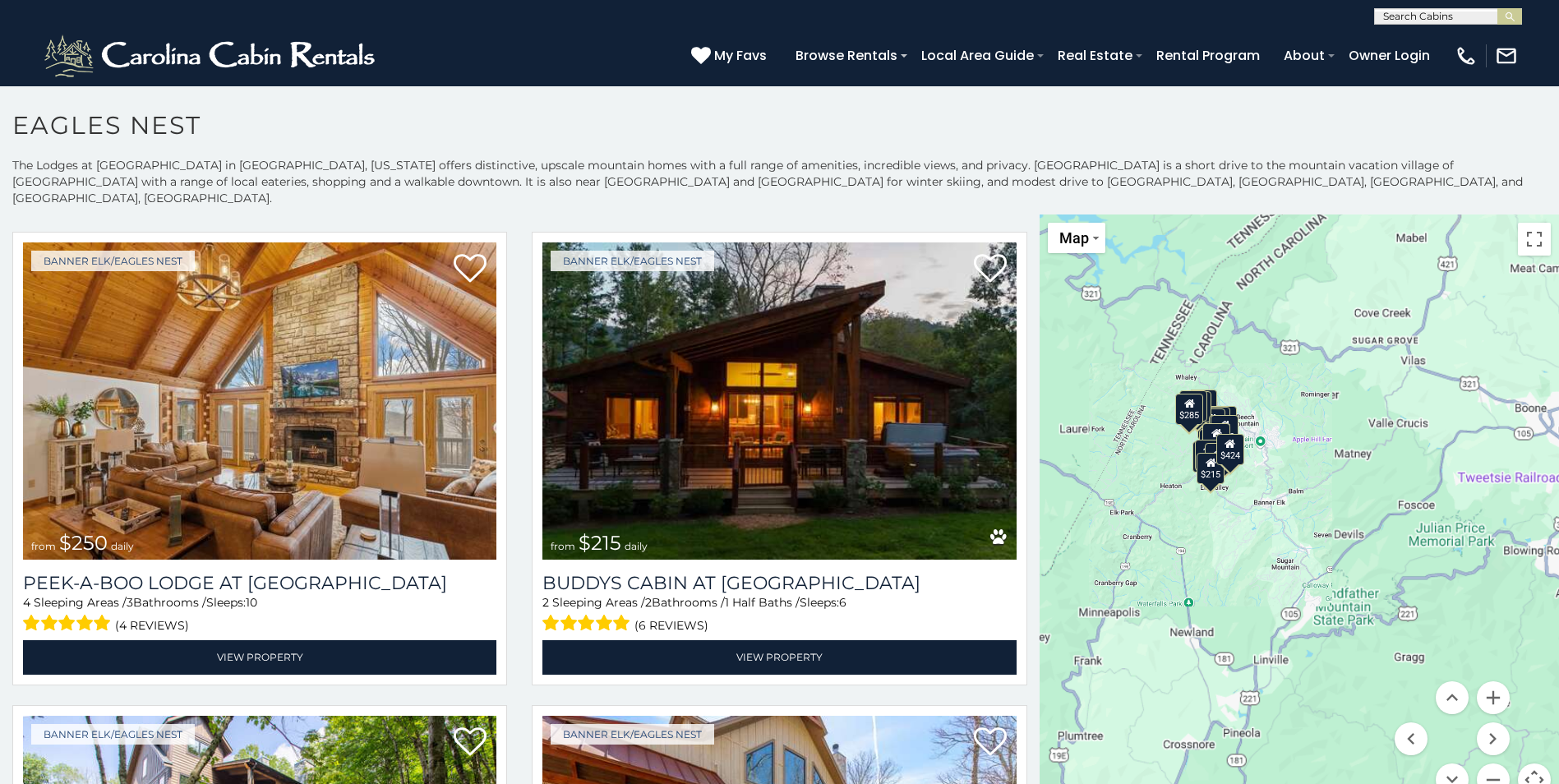
click at [1281, 429] on div "$285 $650 $720 $425 $200 $285 $230 $305 $315 $230 $250 $215 $290 $424 $305 $225…" at bounding box center [1299, 516] width 519 height 601
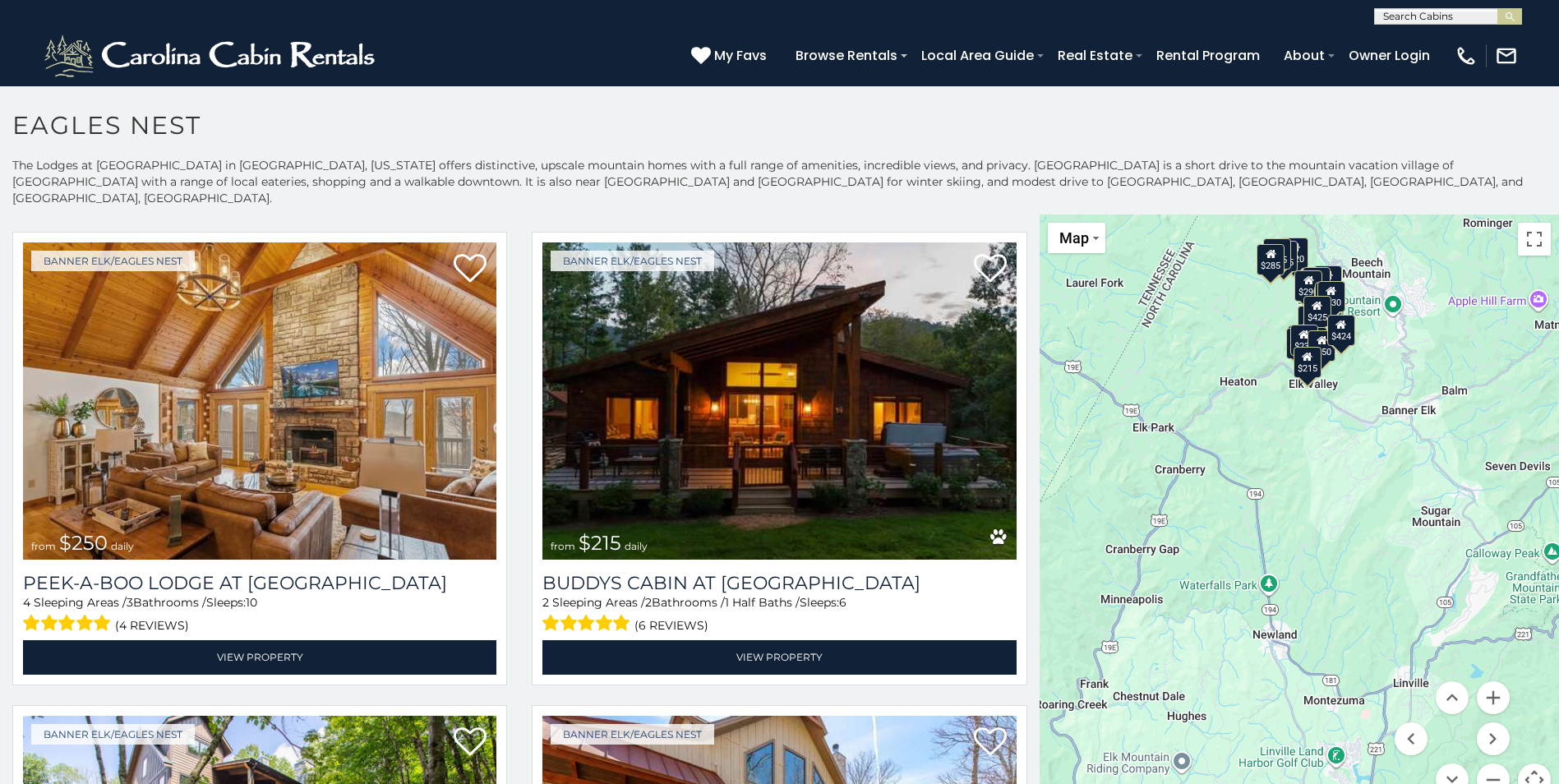
drag, startPoint x: 1265, startPoint y: 489, endPoint x: 1418, endPoint y: 352, distance: 205.4
click at [1418, 352] on div "$285 $650 $720 $425 $200 $285 $230 $305 $315 $230 $250 $215 $290 $424 $305 $225…" at bounding box center [1299, 516] width 519 height 601
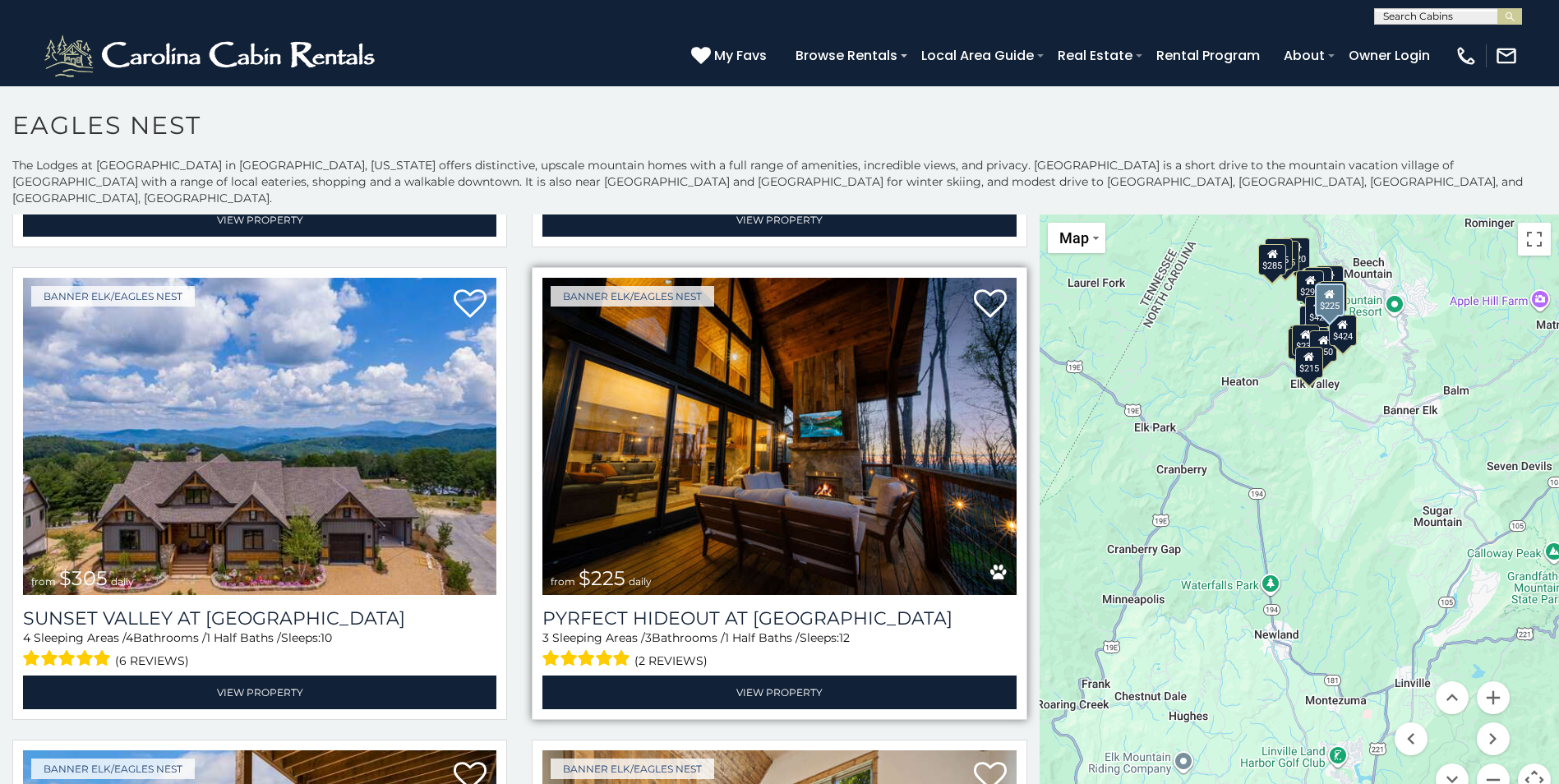
scroll to position [3452, 0]
